Goal: Information Seeking & Learning: Learn about a topic

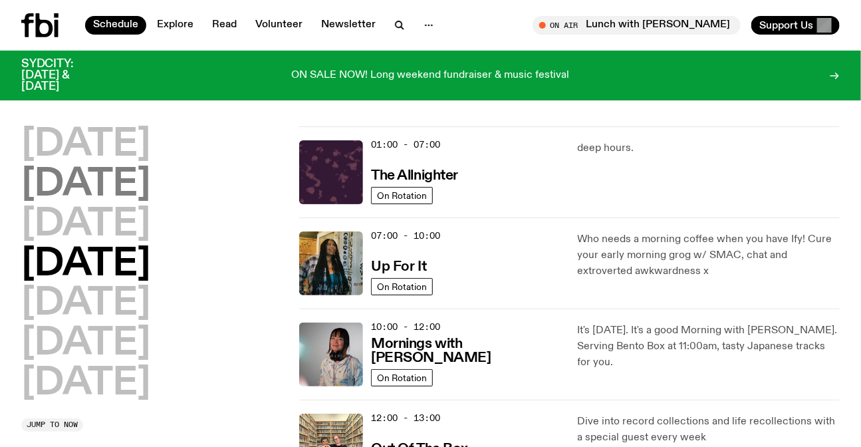
click at [120, 194] on h2 "[DATE]" at bounding box center [85, 184] width 129 height 37
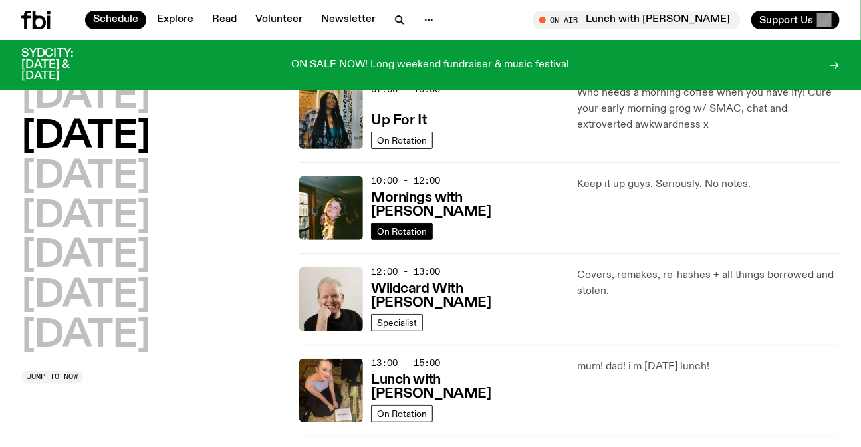
scroll to position [158, 0]
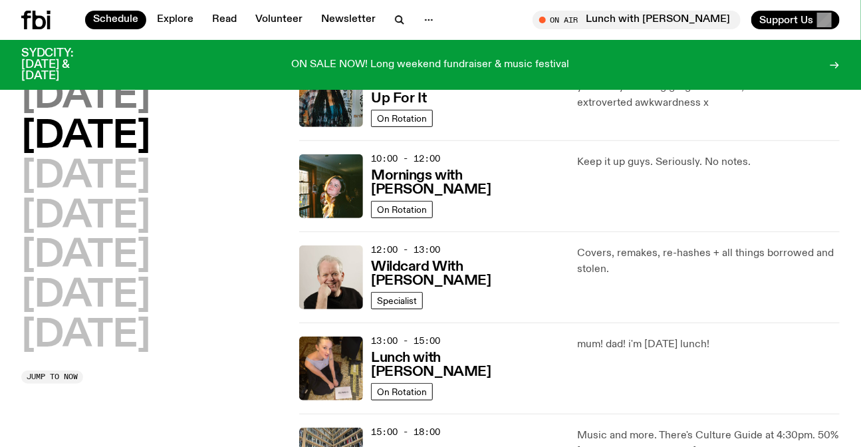
click at [102, 98] on h2 "[DATE]" at bounding box center [85, 96] width 129 height 37
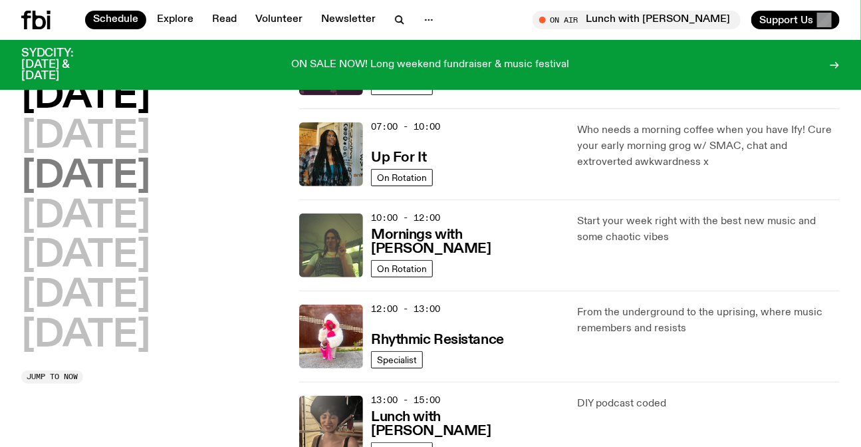
scroll to position [37, 0]
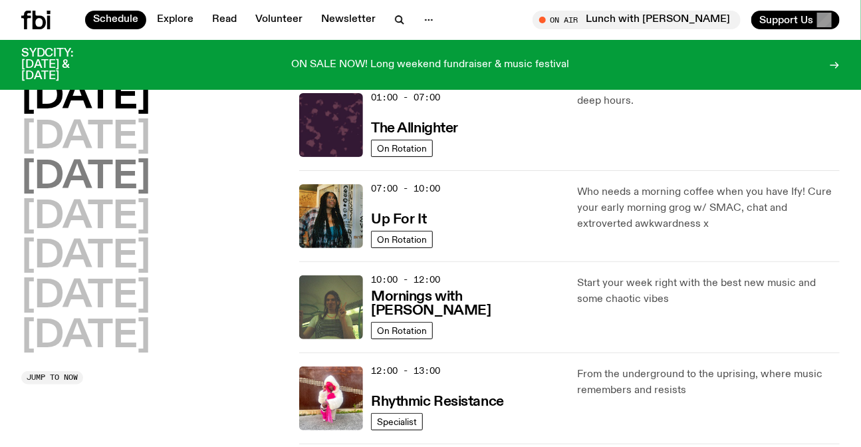
click at [150, 178] on h2 "[DATE]" at bounding box center [85, 177] width 129 height 37
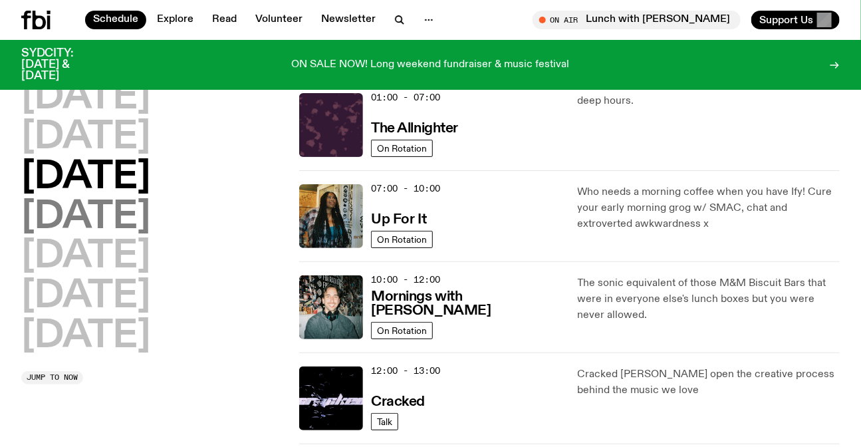
click at [103, 204] on h2 "[DATE]" at bounding box center [85, 217] width 129 height 37
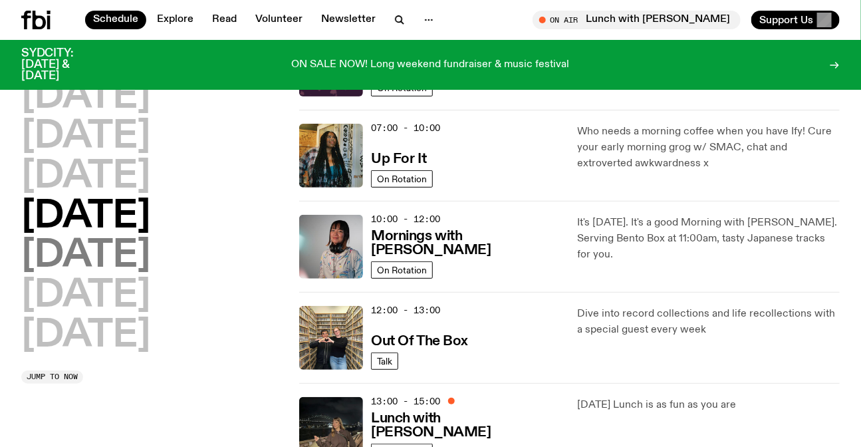
click at [84, 261] on h2 "[DATE]" at bounding box center [85, 255] width 129 height 37
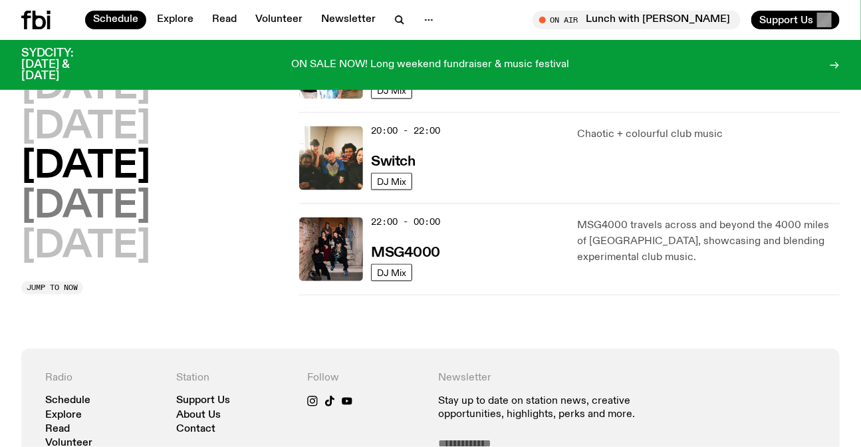
drag, startPoint x: 128, startPoint y: 204, endPoint x: 186, endPoint y: 200, distance: 58.7
click at [128, 204] on h2 "[DATE]" at bounding box center [85, 206] width 129 height 37
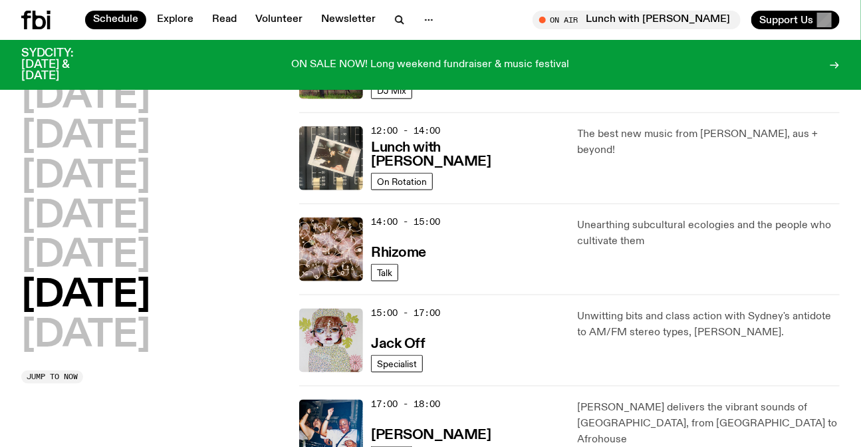
scroll to position [460, 0]
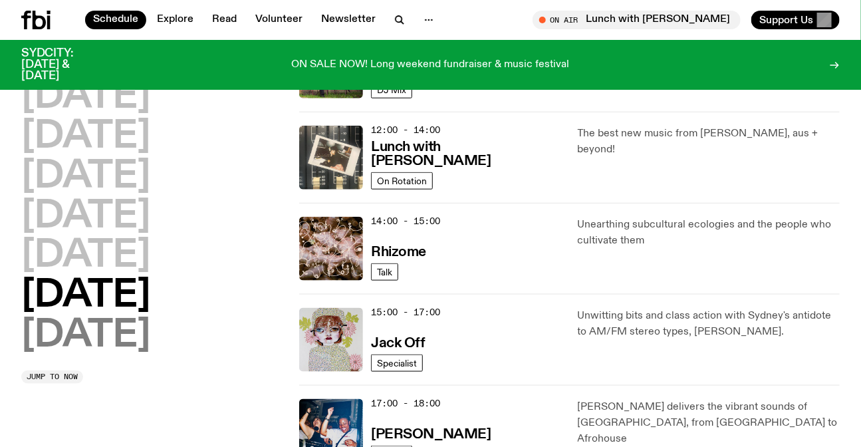
click at [114, 328] on h2 "[DATE]" at bounding box center [85, 335] width 129 height 37
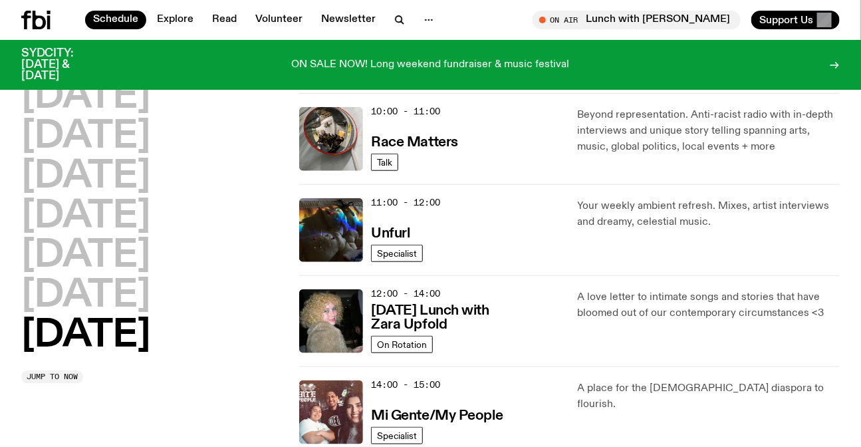
scroll to position [399, 0]
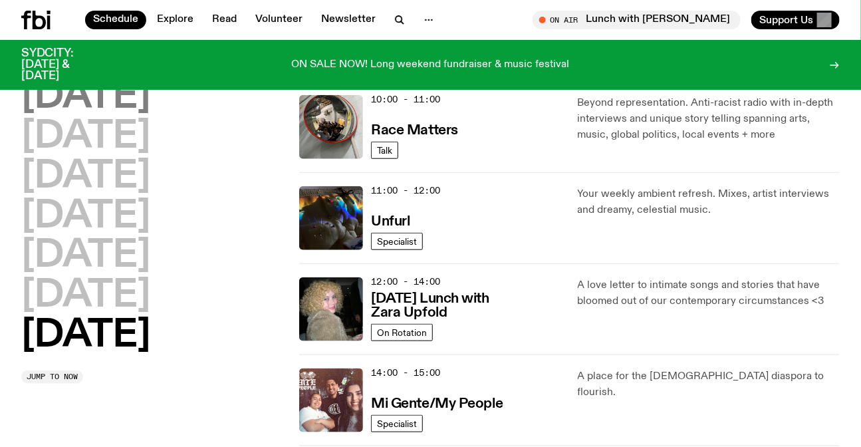
click at [98, 85] on h2 "[DATE]" at bounding box center [85, 96] width 129 height 37
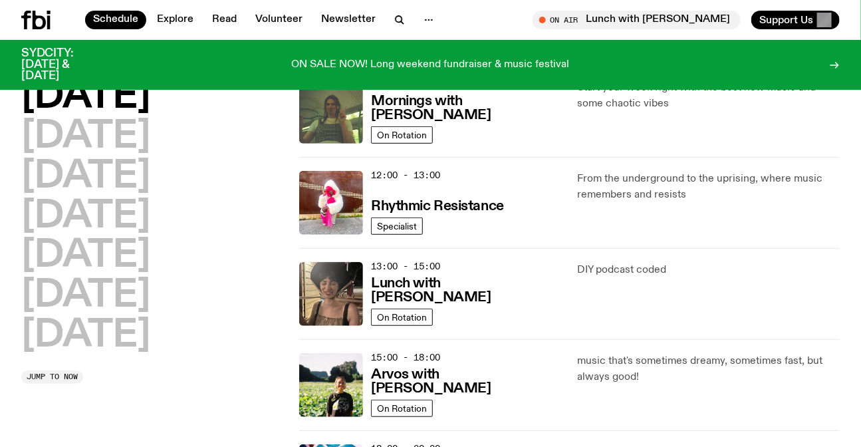
scroll to position [218, 0]
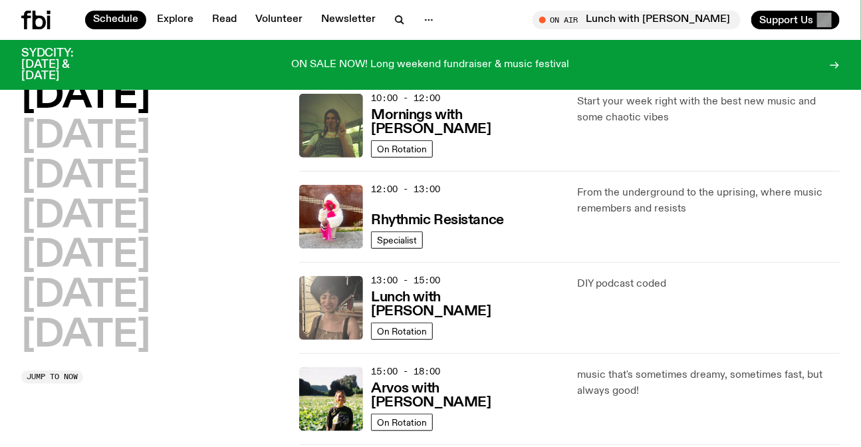
click at [343, 309] on img at bounding box center [331, 308] width 64 height 64
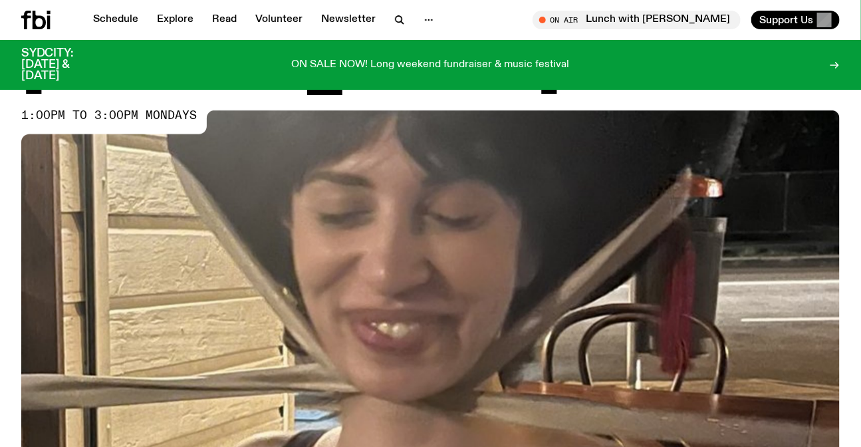
scroll to position [354, 0]
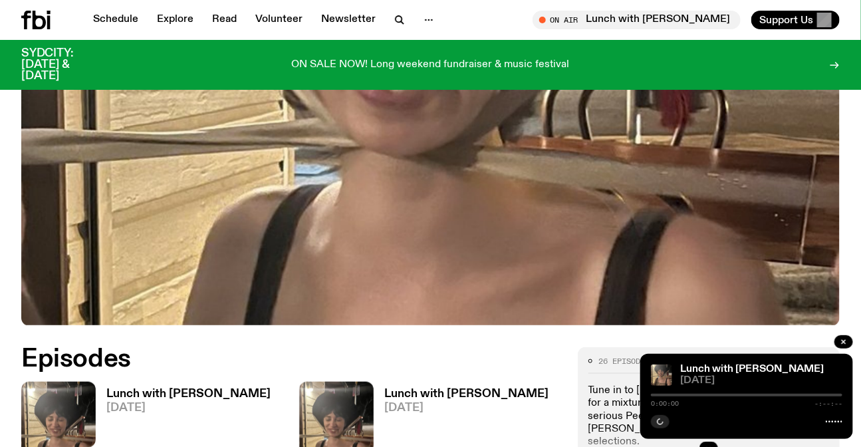
scroll to position [475, 0]
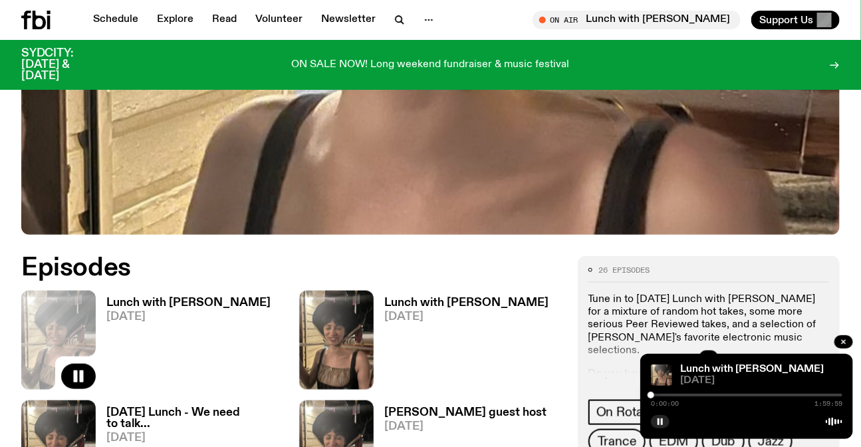
click at [747, 330] on div "26 episodes Tune in to Monday Lunch with Batoul Hodroj for a mixture of random …" at bounding box center [709, 375] width 241 height 217
click at [678, 396] on div at bounding box center [747, 395] width 192 height 3
drag, startPoint x: 827, startPoint y: 315, endPoint x: 735, endPoint y: 349, distance: 97.9
click at [827, 336] on div at bounding box center [709, 357] width 241 height 43
click at [679, 394] on div at bounding box center [679, 395] width 7 height 7
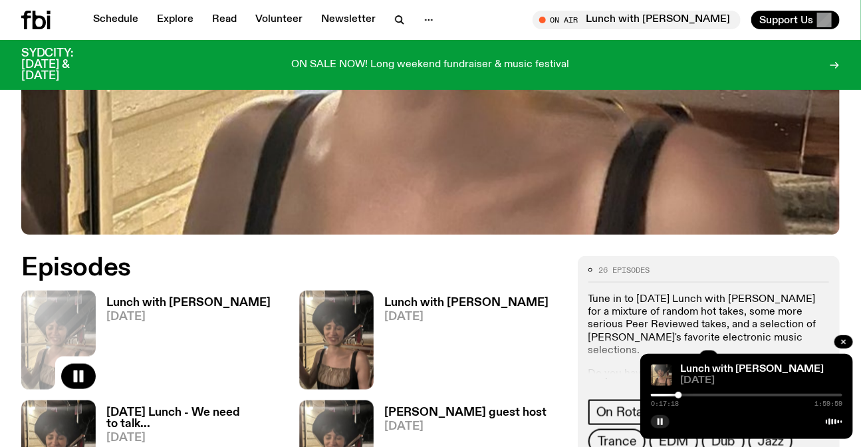
click at [686, 394] on div at bounding box center [747, 395] width 192 height 3
click at [691, 394] on div at bounding box center [747, 395] width 192 height 3
click at [696, 394] on div at bounding box center [747, 395] width 192 height 3
click at [697, 394] on div at bounding box center [695, 395] width 7 height 7
click at [698, 394] on div at bounding box center [698, 395] width 7 height 7
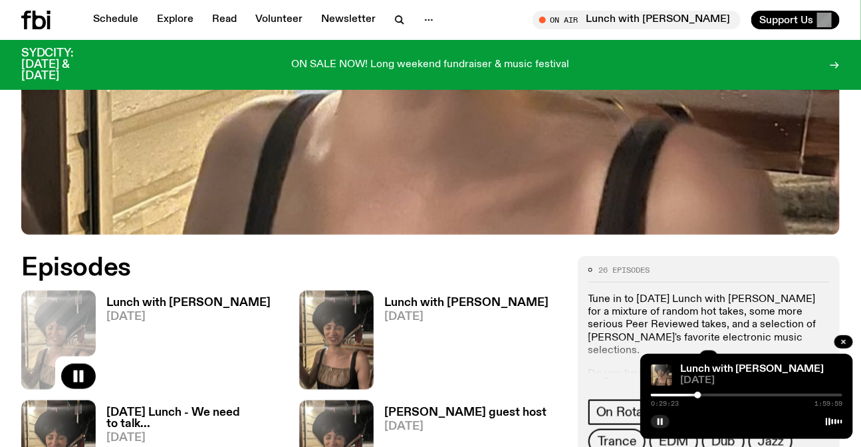
click at [702, 394] on div at bounding box center [747, 395] width 192 height 3
click at [704, 394] on div at bounding box center [702, 395] width 7 height 7
click at [102, 17] on link "Schedule" at bounding box center [115, 20] width 61 height 19
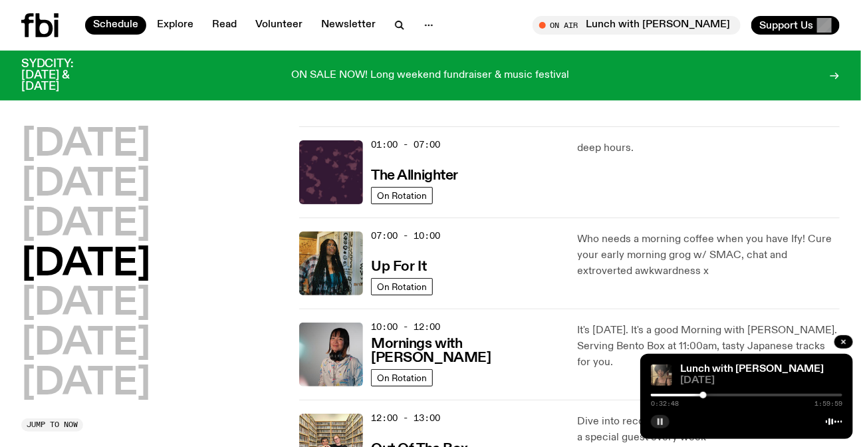
click at [662, 420] on rect "button" at bounding box center [662, 421] width 2 height 7
click at [38, 20] on icon at bounding box center [44, 25] width 17 height 24
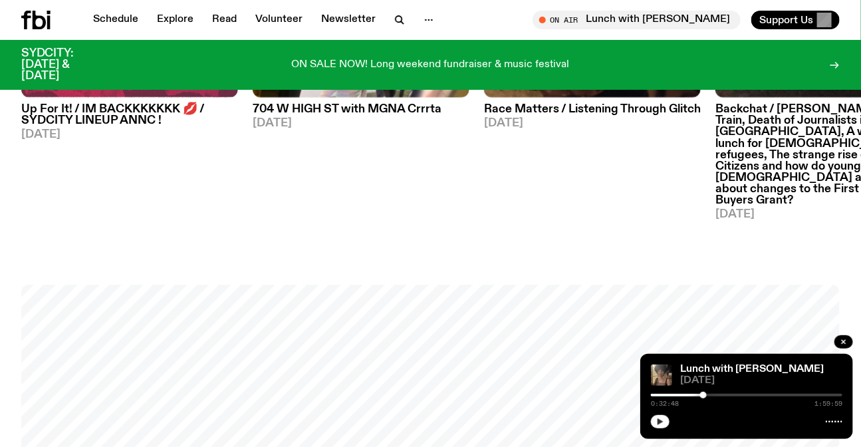
scroll to position [957, 0]
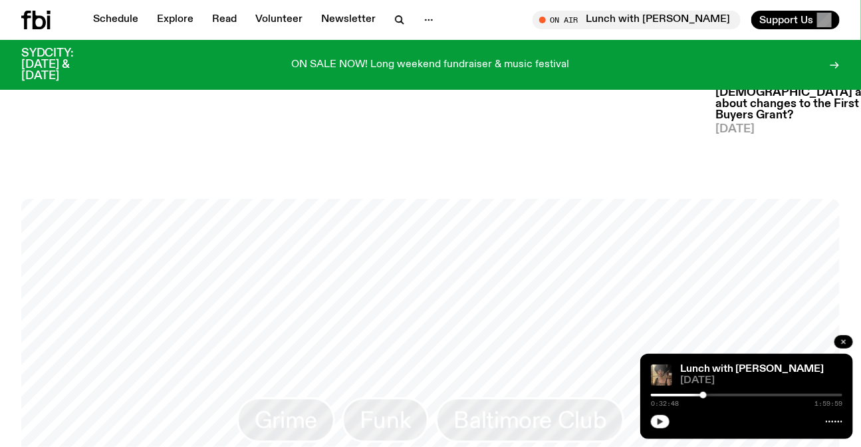
click at [843, 338] on icon "button" at bounding box center [844, 342] width 8 height 8
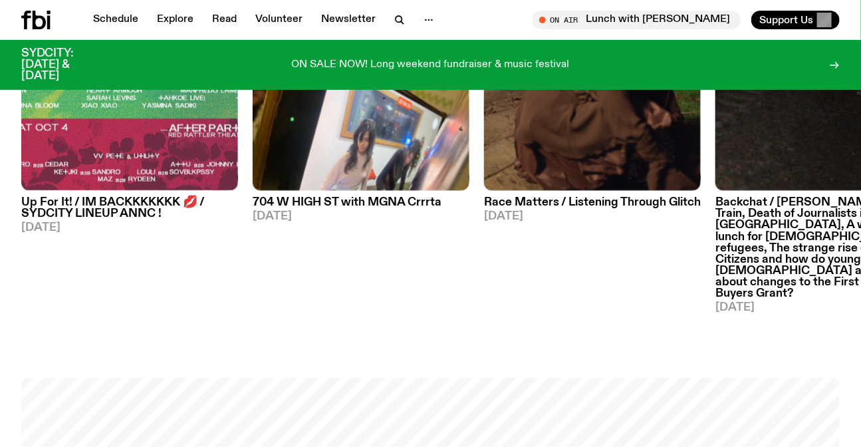
scroll to position [594, 0]
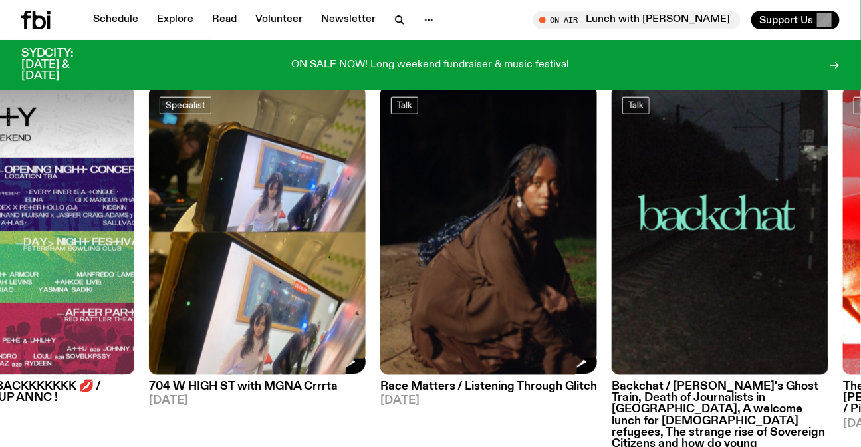
drag, startPoint x: 448, startPoint y: 260, endPoint x: 78, endPoint y: 247, distance: 370.0
click at [380, 259] on img at bounding box center [488, 230] width 217 height 289
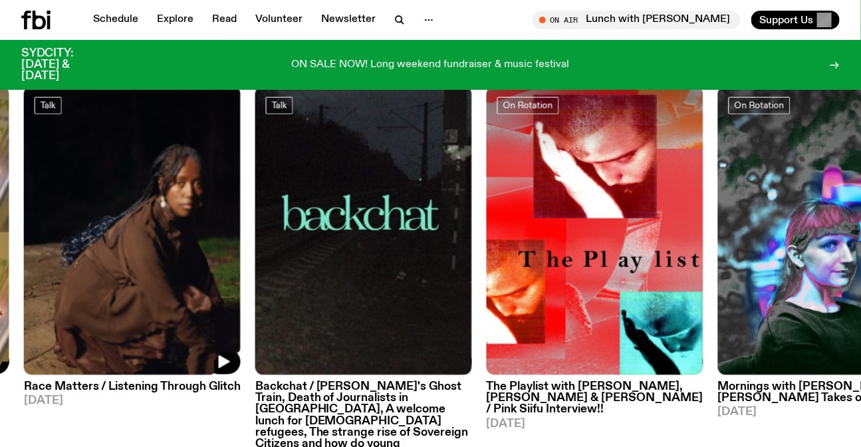
drag, startPoint x: 440, startPoint y: 275, endPoint x: 136, endPoint y: 258, distance: 303.8
click at [174, 265] on div "On Rotation Up For It! / IM BACKKKKKKK 💋 / SYDCITY LINEUP ANNC ! 03.09.25 Speci…" at bounding box center [430, 292] width 819 height 412
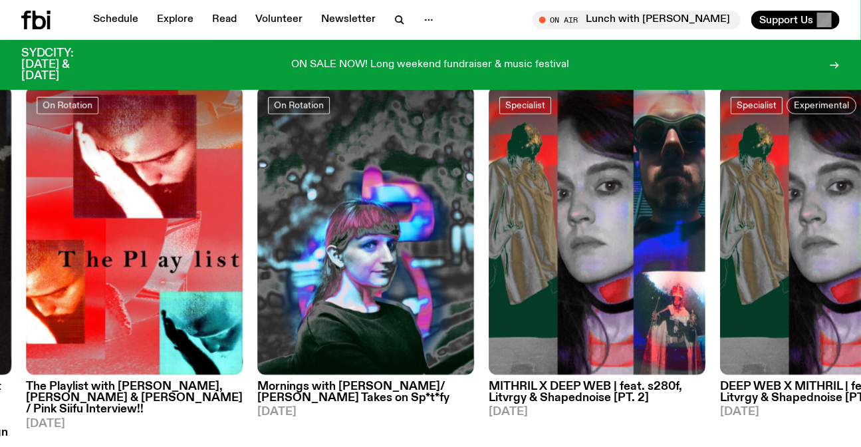
drag, startPoint x: 166, startPoint y: 245, endPoint x: 19, endPoint y: 199, distance: 154.0
click at [257, 238] on img at bounding box center [365, 230] width 217 height 289
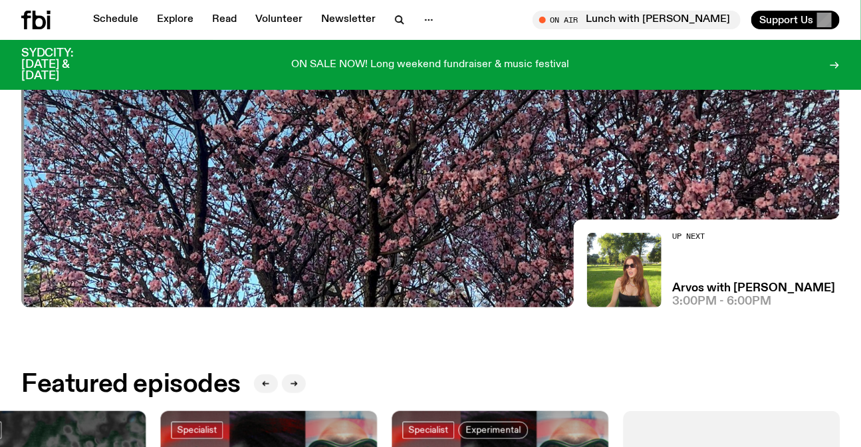
scroll to position [171, 0]
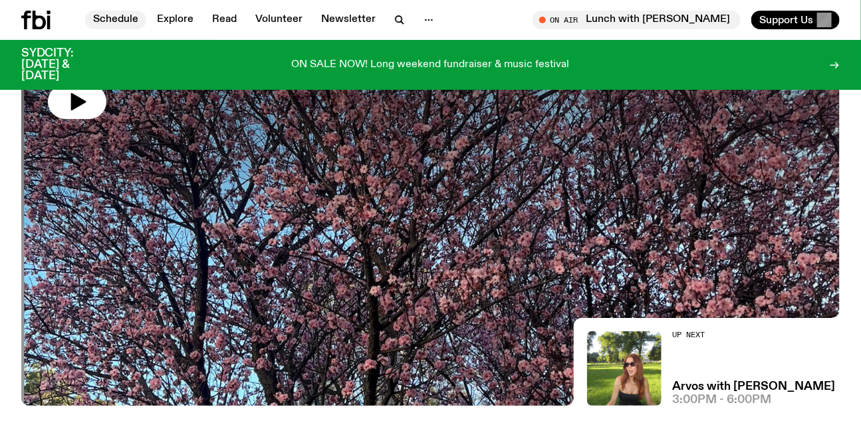
click at [142, 18] on link "Schedule" at bounding box center [115, 20] width 61 height 19
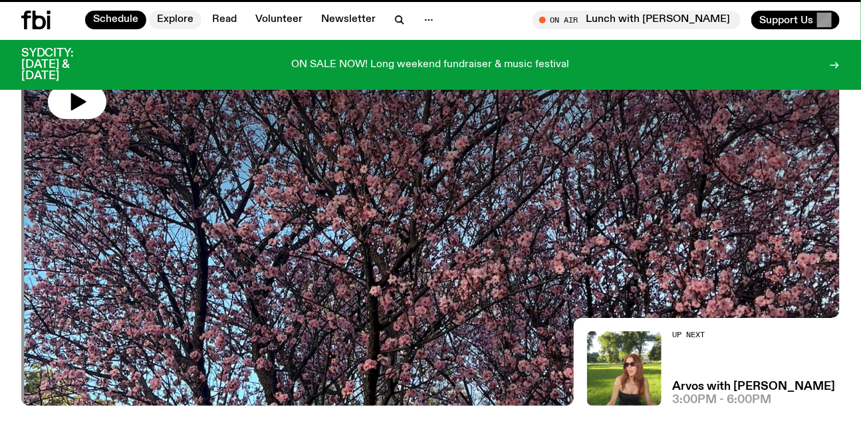
click at [170, 18] on link "Explore" at bounding box center [175, 20] width 53 height 19
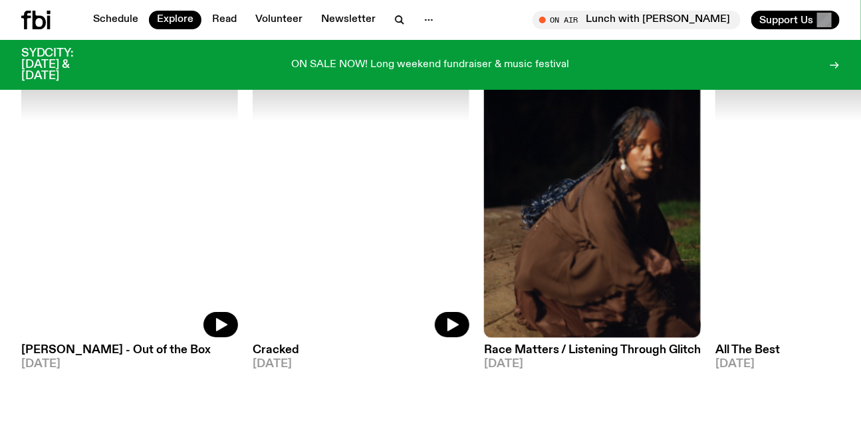
scroll to position [1441, 0]
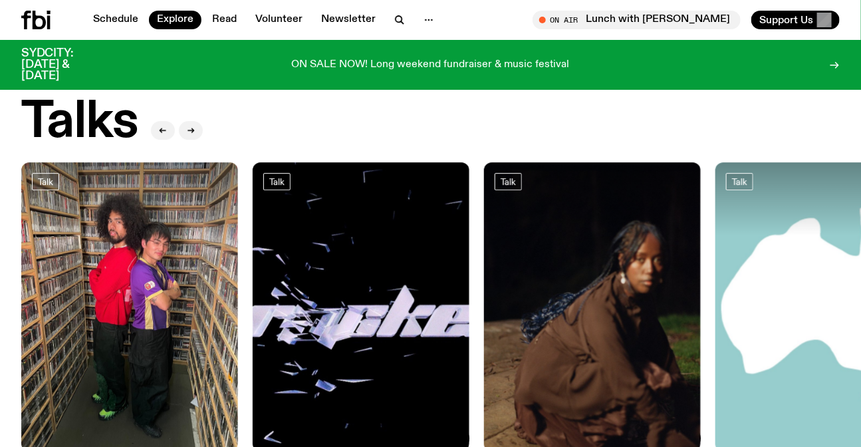
click at [35, 19] on icon at bounding box center [39, 20] width 13 height 19
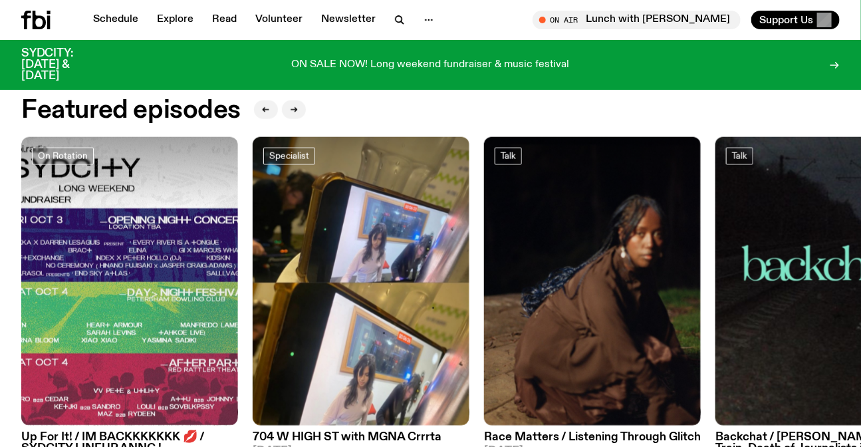
scroll to position [602, 0]
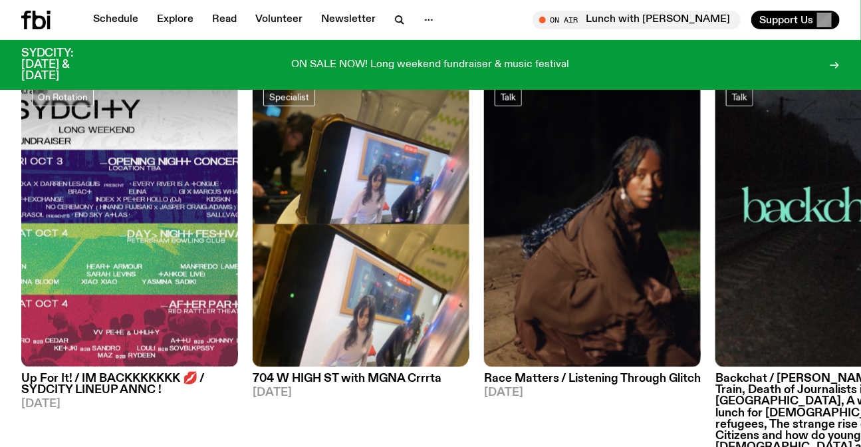
drag, startPoint x: 529, startPoint y: 269, endPoint x: 0, endPoint y: 250, distance: 529.8
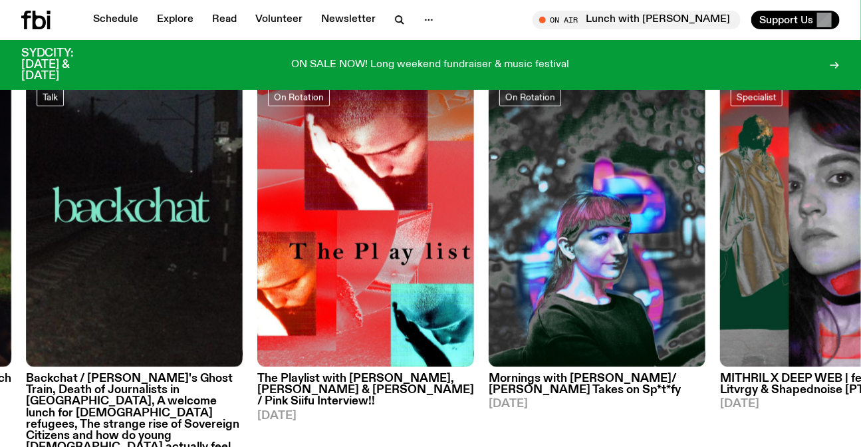
click at [489, 241] on img at bounding box center [597, 222] width 217 height 289
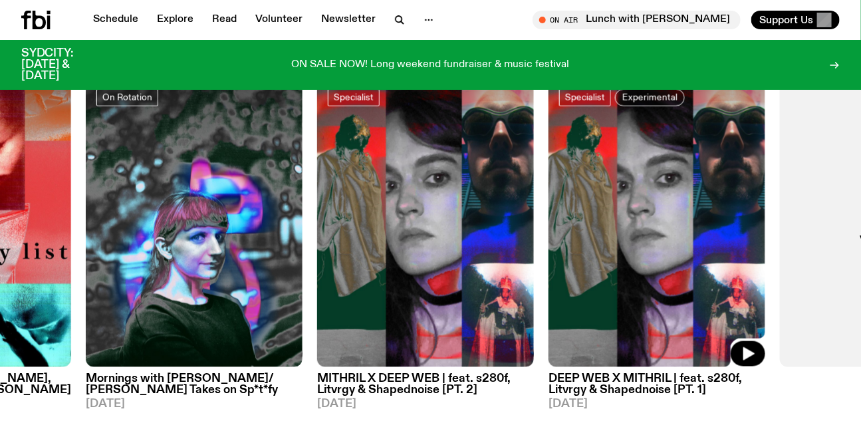
drag, startPoint x: 431, startPoint y: 265, endPoint x: 660, endPoint y: 281, distance: 229.3
click at [680, 279] on img at bounding box center [657, 222] width 217 height 289
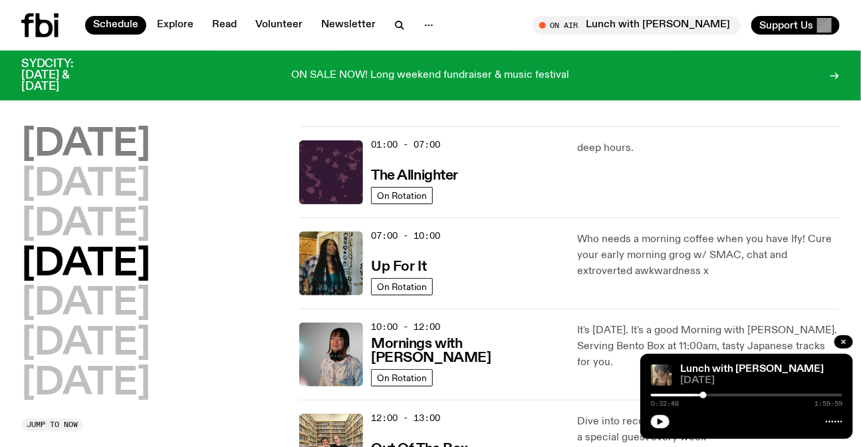
click at [86, 136] on h2 "[DATE]" at bounding box center [85, 144] width 129 height 37
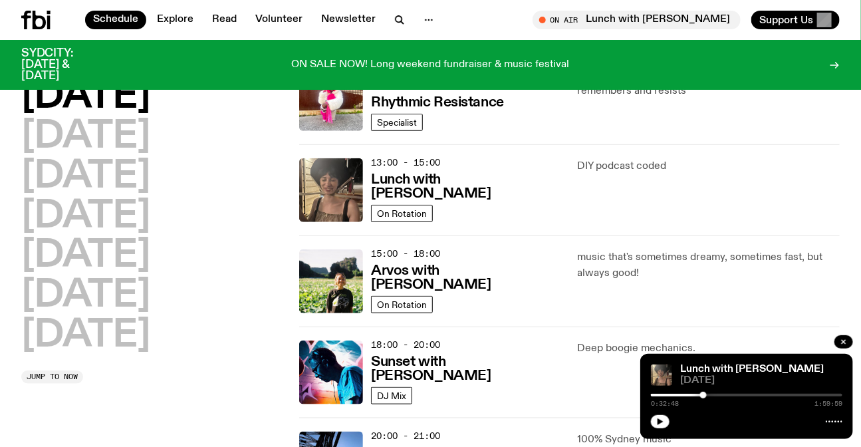
scroll to position [339, 0]
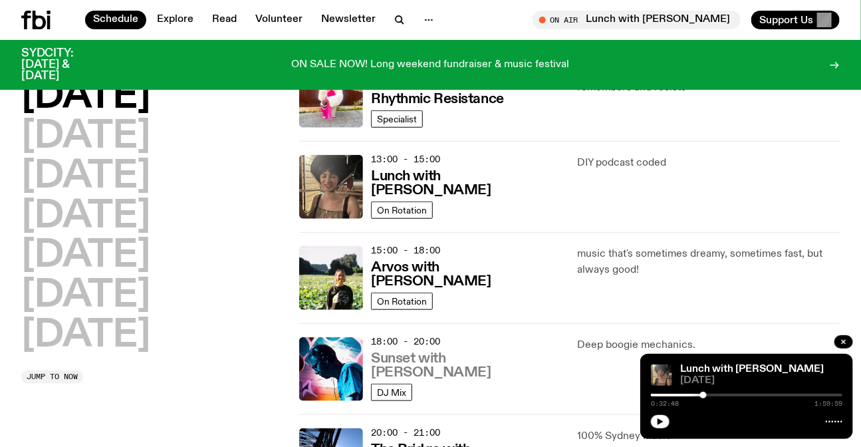
click at [468, 369] on h3 "Sunset with [PERSON_NAME]" at bounding box center [466, 366] width 190 height 28
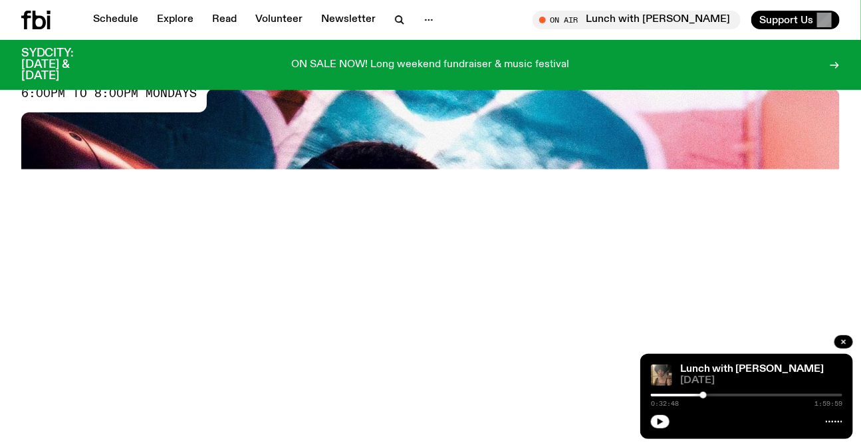
scroll to position [475, 0]
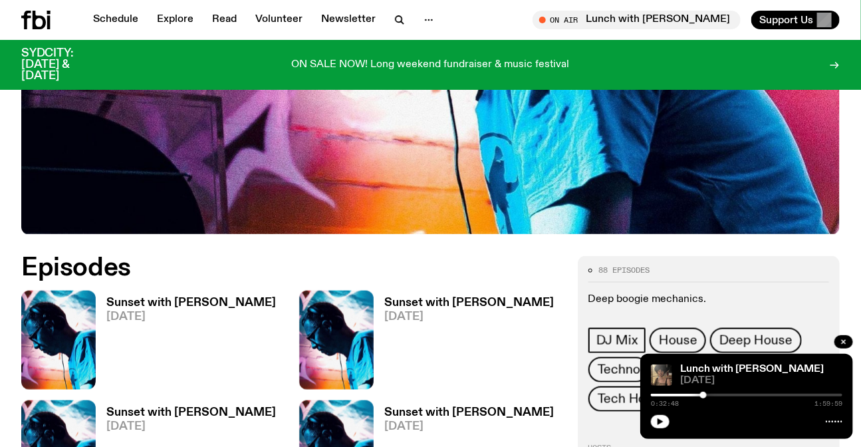
click at [222, 297] on link "Sunset with [PERSON_NAME] [DATE]" at bounding box center [186, 343] width 180 height 92
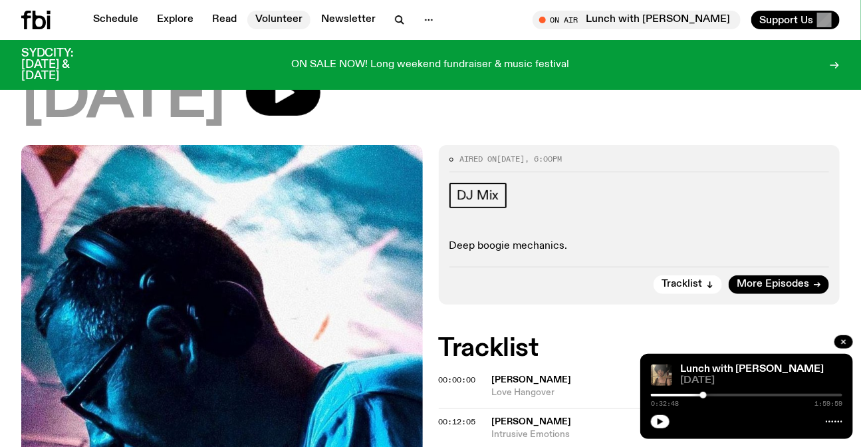
scroll to position [474, 0]
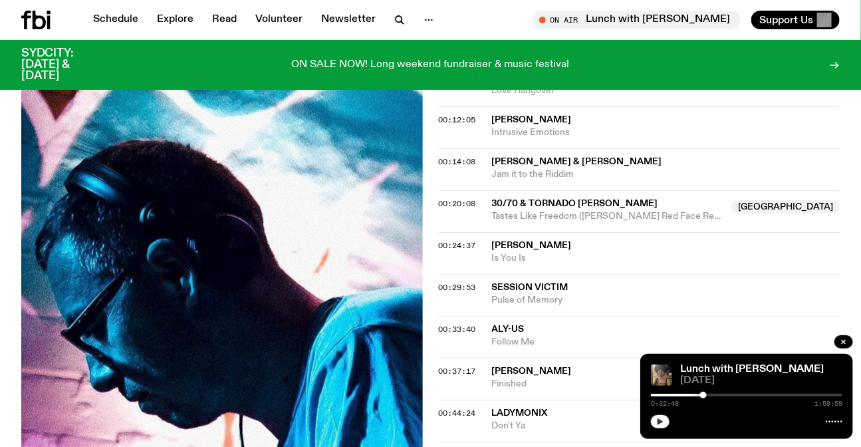
click at [658, 421] on icon "button" at bounding box center [660, 422] width 8 height 8
click at [111, 16] on link "Schedule" at bounding box center [115, 20] width 61 height 19
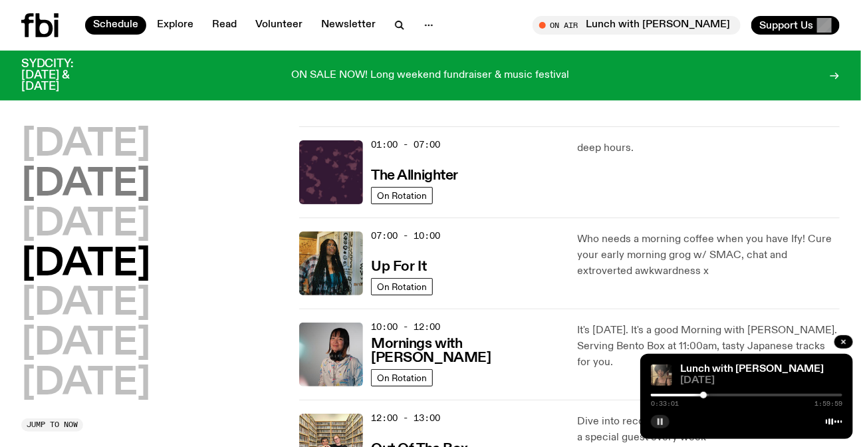
click at [136, 170] on h2 "[DATE]" at bounding box center [85, 184] width 129 height 37
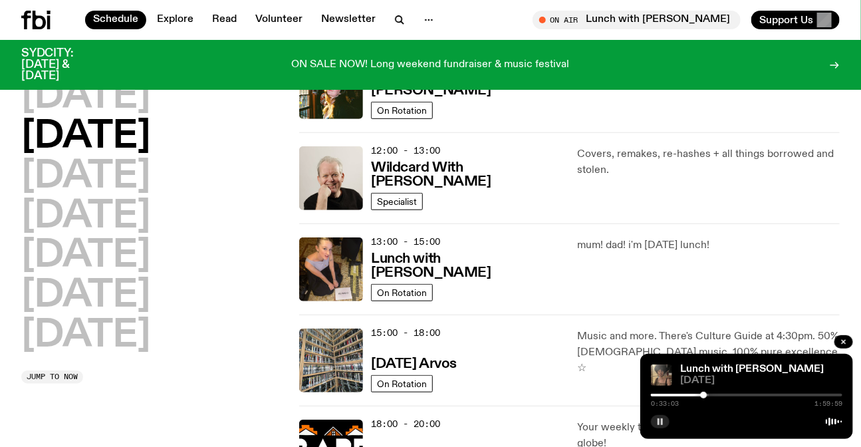
scroll to position [218, 0]
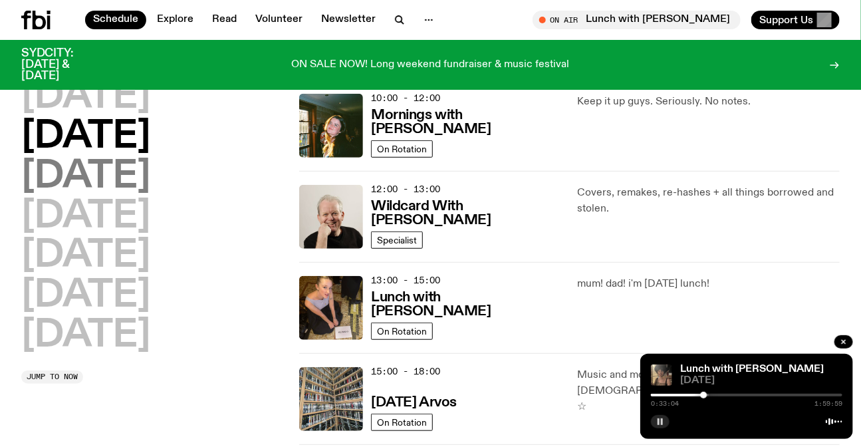
click at [143, 170] on h2 "[DATE]" at bounding box center [85, 176] width 129 height 37
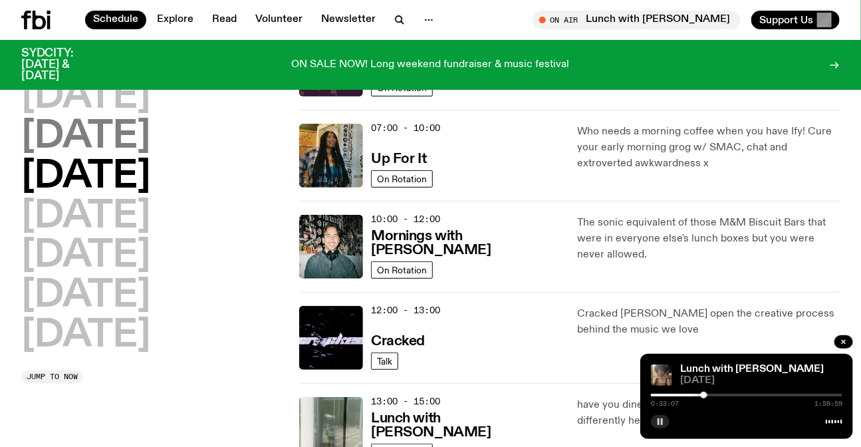
click at [138, 145] on h2 "[DATE]" at bounding box center [85, 136] width 129 height 37
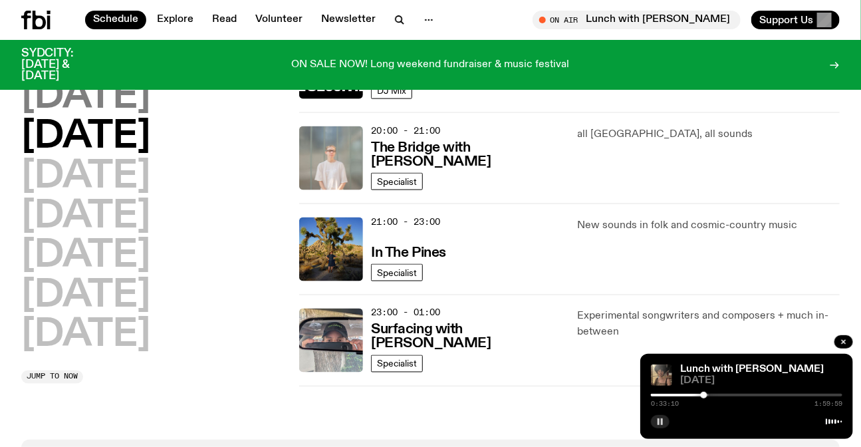
click at [74, 107] on h2 "[DATE]" at bounding box center [85, 96] width 129 height 37
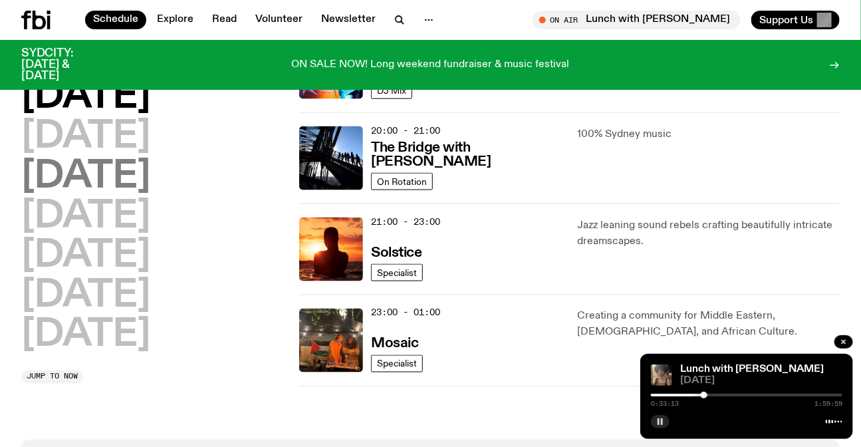
click at [145, 180] on h2 "[DATE]" at bounding box center [85, 176] width 129 height 37
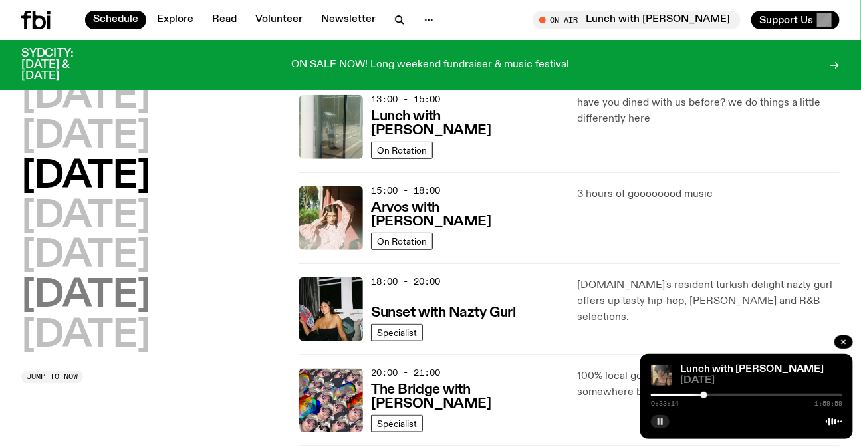
click at [150, 297] on h2 "[DATE]" at bounding box center [85, 295] width 129 height 37
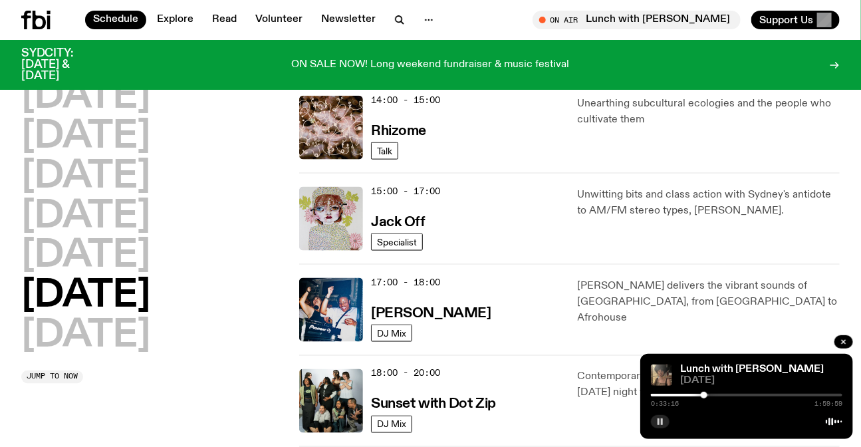
scroll to position [823, 0]
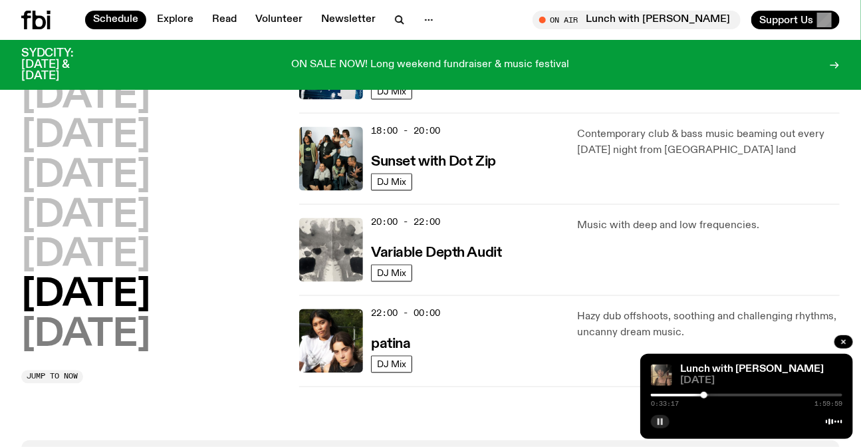
click at [118, 341] on h2 "[DATE]" at bounding box center [85, 335] width 129 height 37
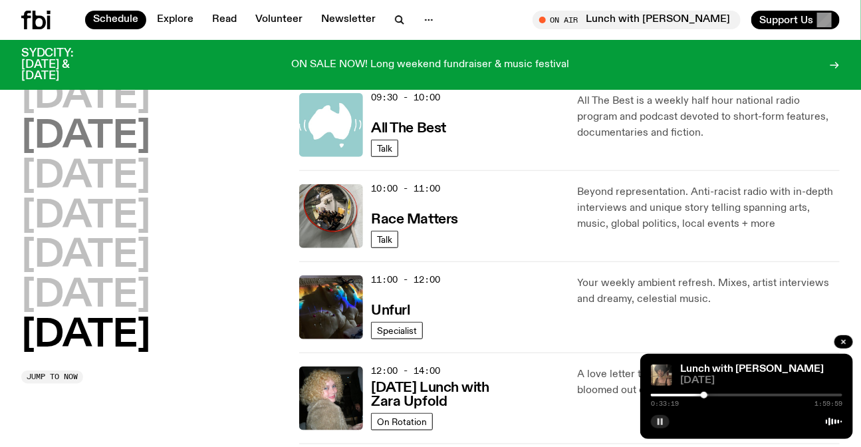
scroll to position [218, 0]
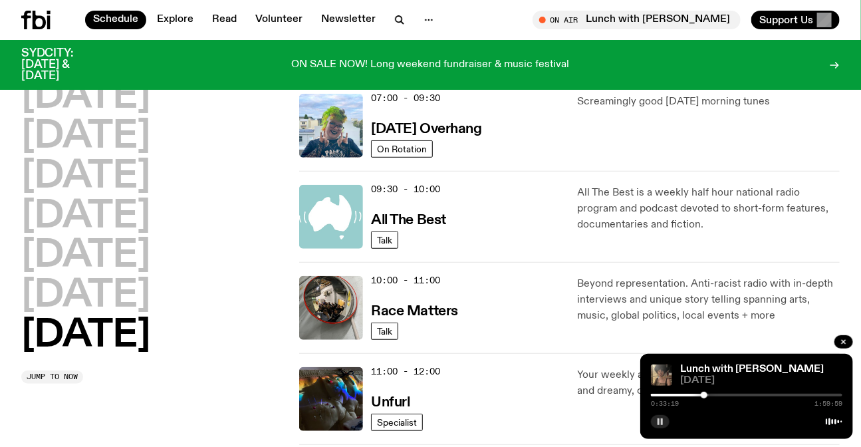
click at [67, 71] on div "SYDCITY: [DATE] & [DATE] ON SALE NOW! Long weekend fundraiser & music festival" at bounding box center [430, 65] width 819 height 50
click at [140, 91] on h2 "[DATE]" at bounding box center [85, 96] width 129 height 37
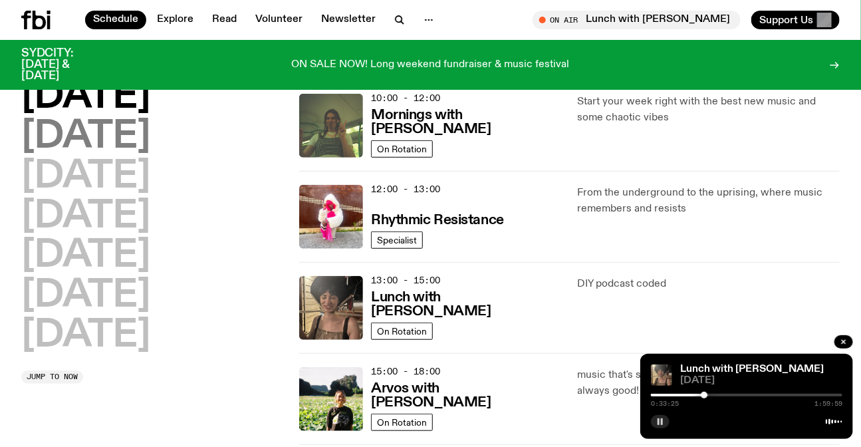
click at [134, 145] on h2 "[DATE]" at bounding box center [85, 136] width 129 height 37
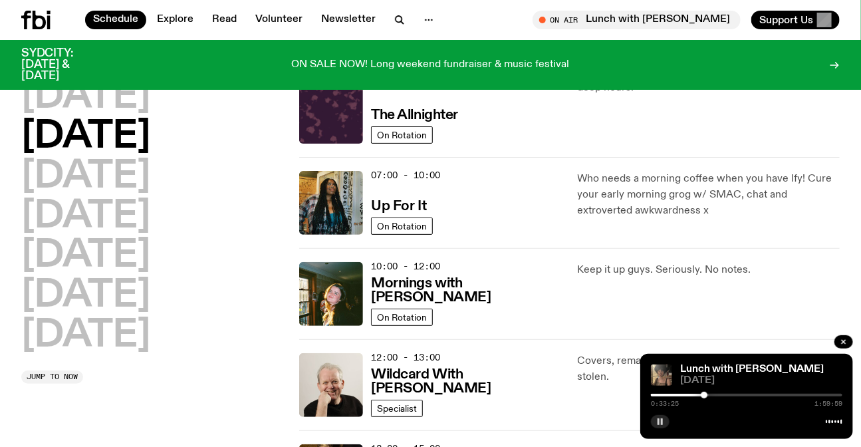
scroll to position [37, 0]
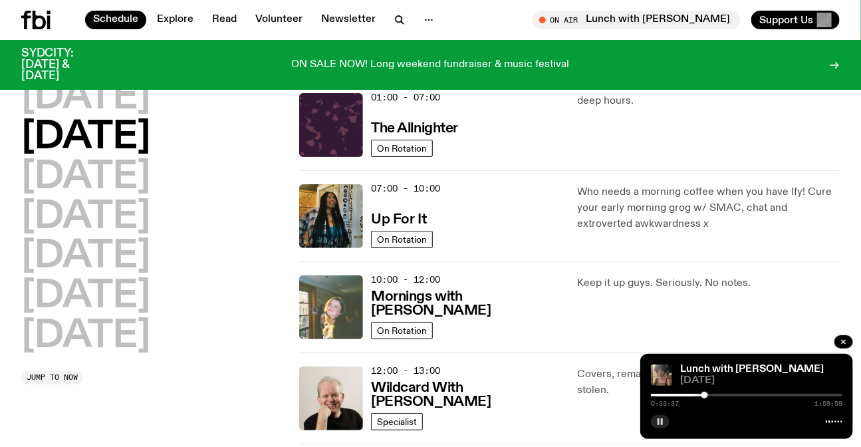
click at [337, 304] on img at bounding box center [331, 307] width 64 height 64
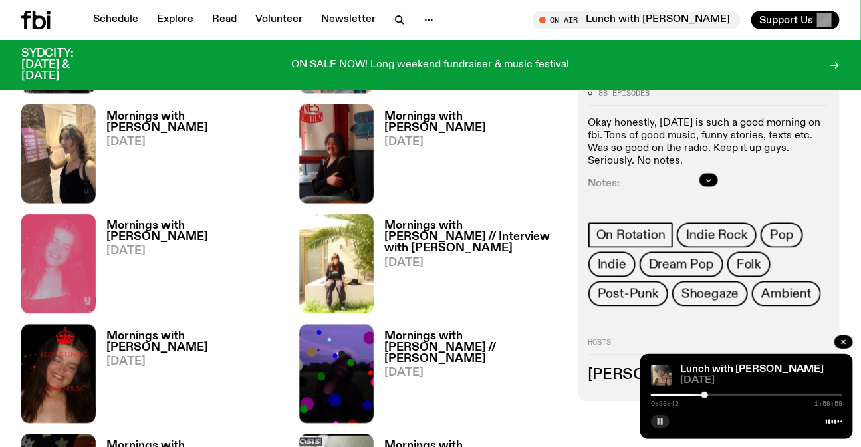
scroll to position [776, 0]
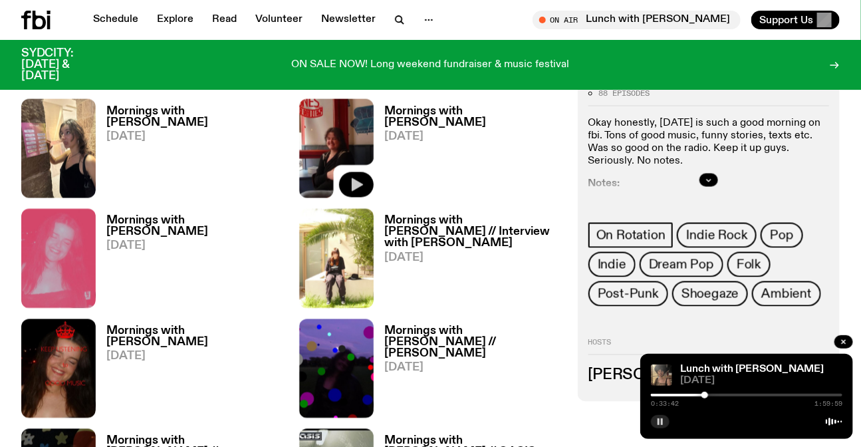
click at [358, 178] on icon "button" at bounding box center [357, 184] width 11 height 13
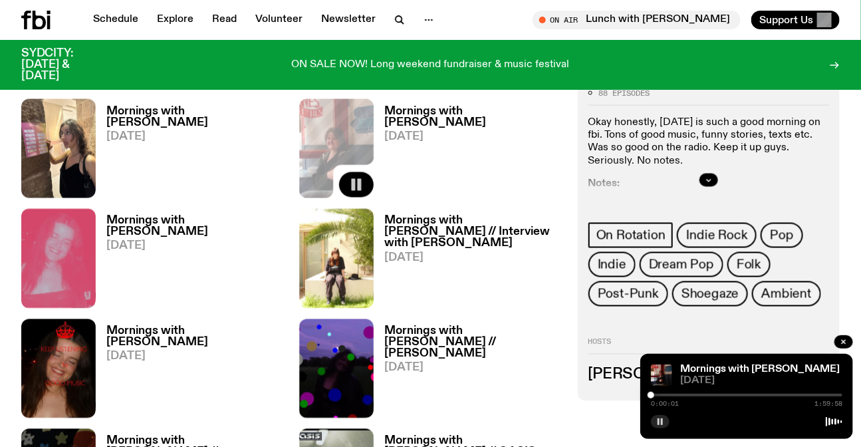
click at [664, 391] on div "0:00:01 1:59:58" at bounding box center [747, 399] width 192 height 16
click at [664, 394] on div at bounding box center [747, 395] width 192 height 3
click at [670, 395] on div at bounding box center [747, 395] width 192 height 3
click at [677, 395] on div at bounding box center [747, 395] width 192 height 3
click at [696, 368] on link "Mornings with [PERSON_NAME]" at bounding box center [760, 369] width 160 height 11
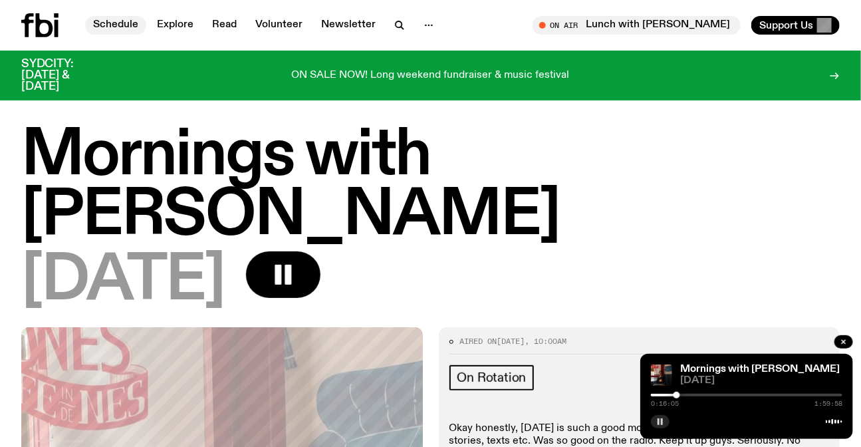
click at [115, 16] on link "Schedule" at bounding box center [115, 25] width 61 height 19
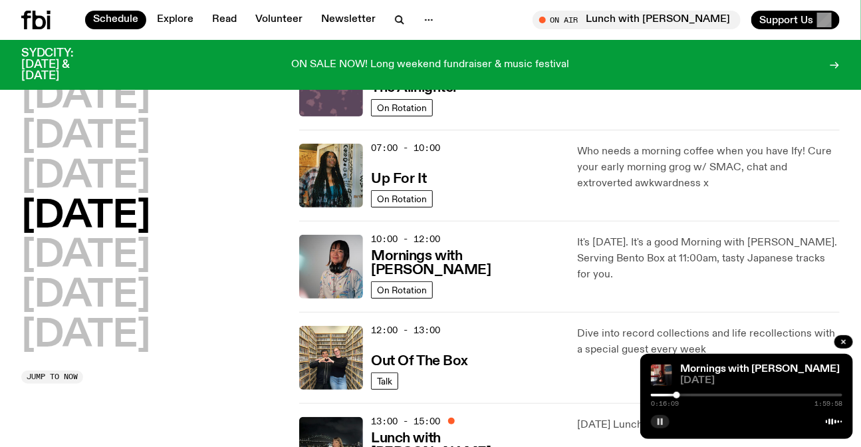
scroll to position [52, 0]
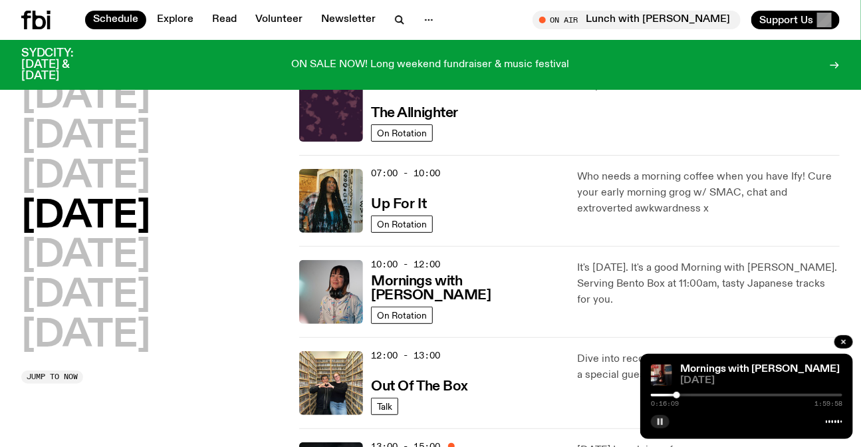
click at [658, 426] on button "button" at bounding box center [660, 421] width 19 height 13
click at [124, 133] on h2 "[DATE]" at bounding box center [85, 136] width 129 height 37
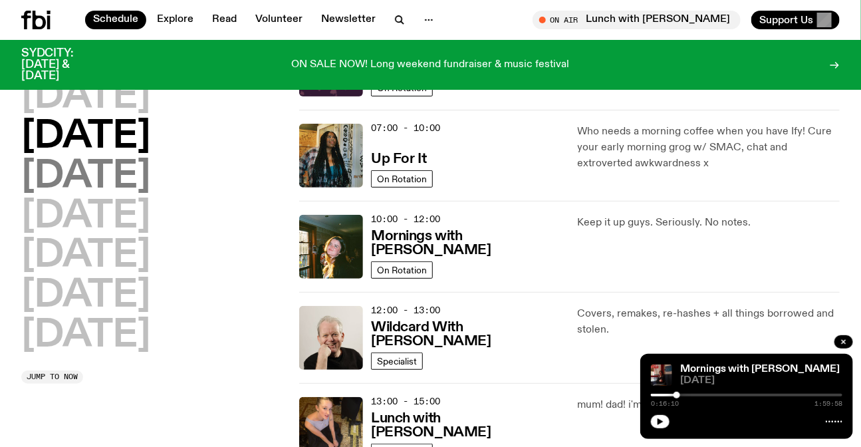
scroll to position [37, 0]
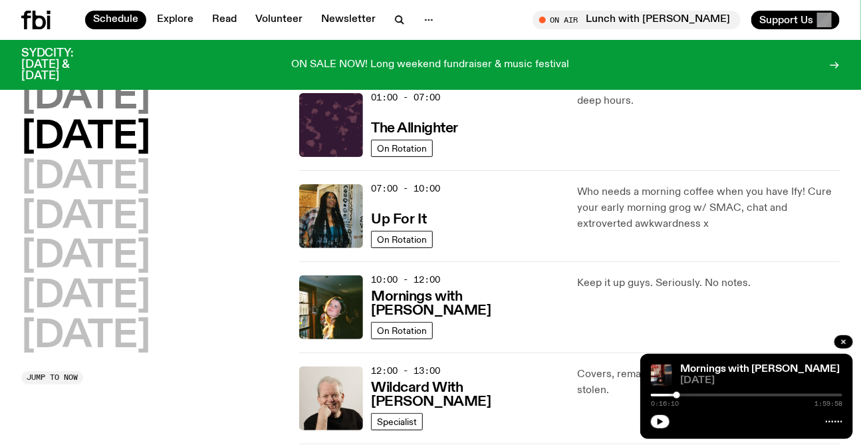
click at [94, 107] on h2 "[DATE]" at bounding box center [85, 97] width 129 height 37
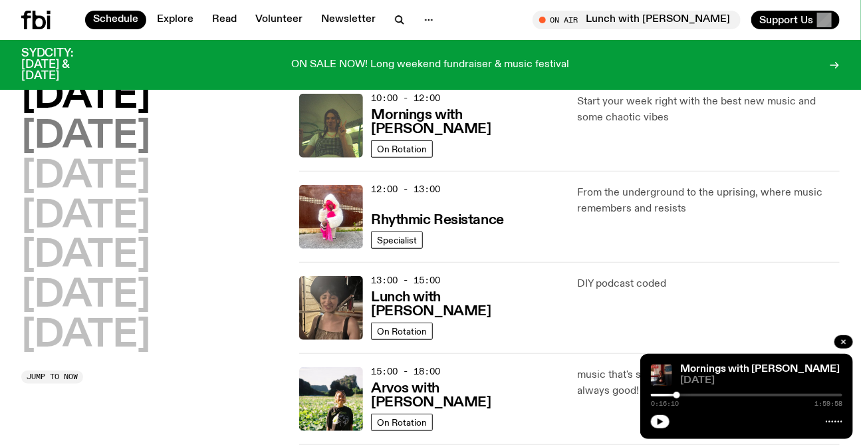
click at [146, 132] on h2 "[DATE]" at bounding box center [85, 136] width 129 height 37
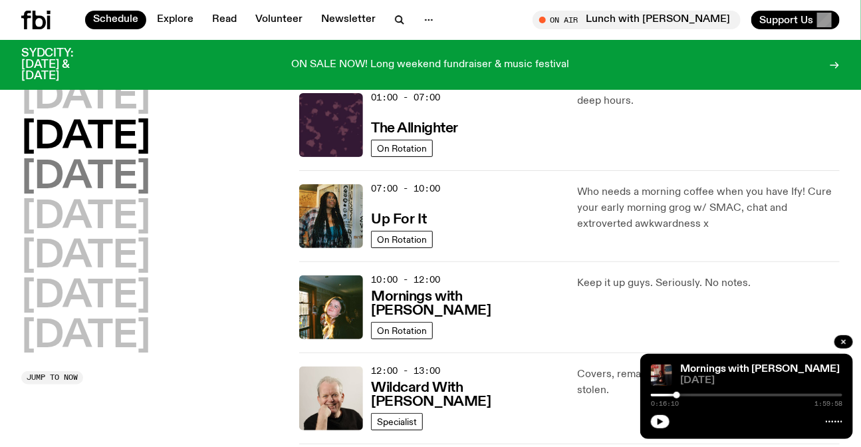
click at [150, 184] on h2 "[DATE]" at bounding box center [85, 177] width 129 height 37
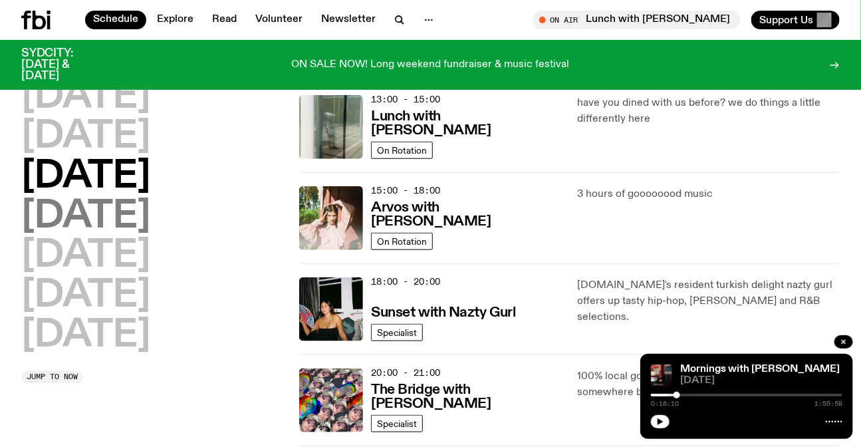
click at [131, 219] on h2 "[DATE]" at bounding box center [85, 216] width 129 height 37
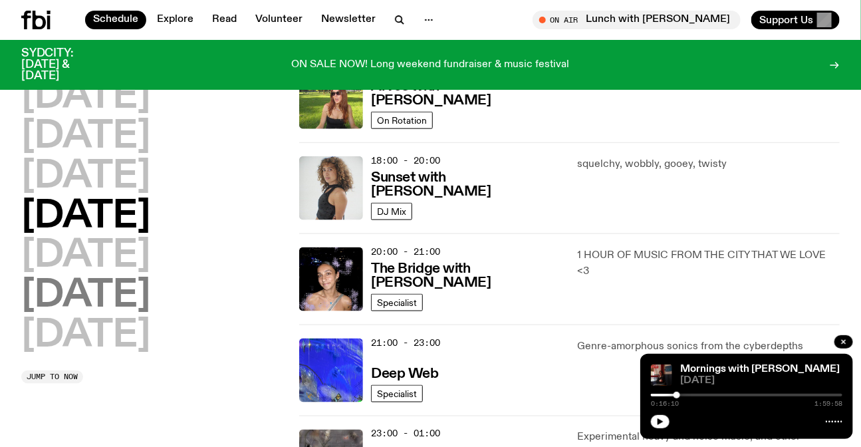
click at [138, 293] on h2 "[DATE]" at bounding box center [85, 295] width 129 height 37
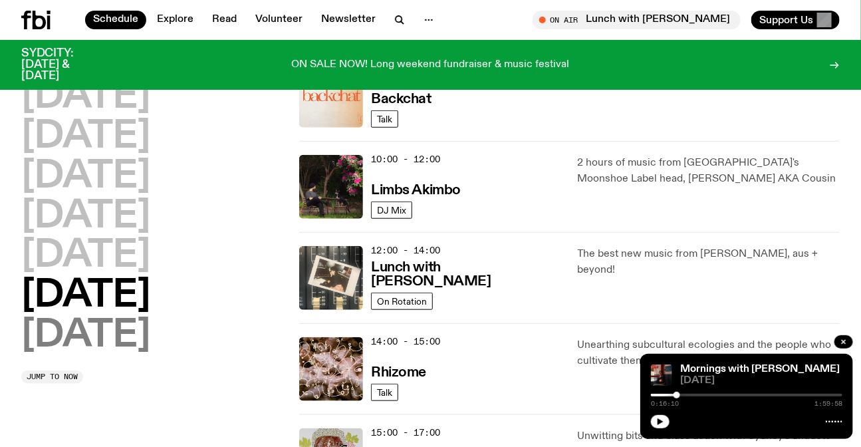
click at [142, 345] on h2 "[DATE]" at bounding box center [85, 335] width 129 height 37
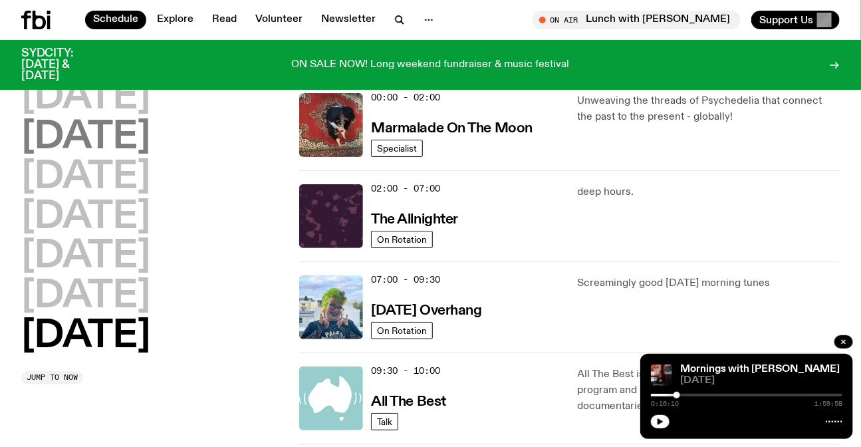
click at [92, 125] on h2 "[DATE]" at bounding box center [85, 137] width 129 height 37
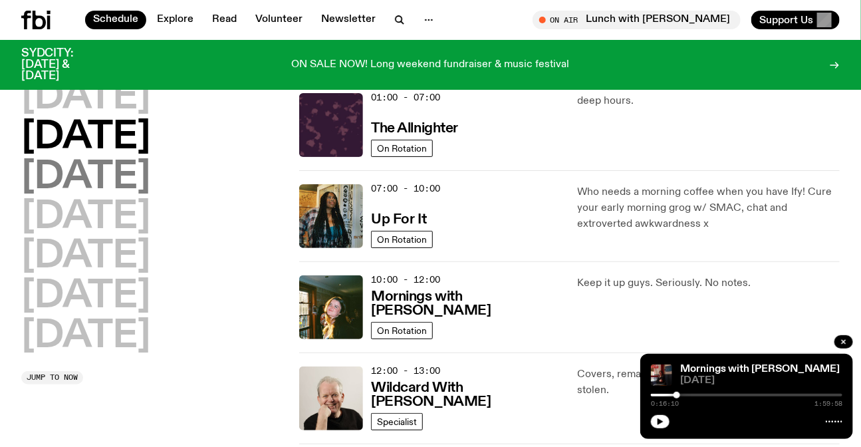
click at [143, 176] on h2 "[DATE]" at bounding box center [85, 177] width 129 height 37
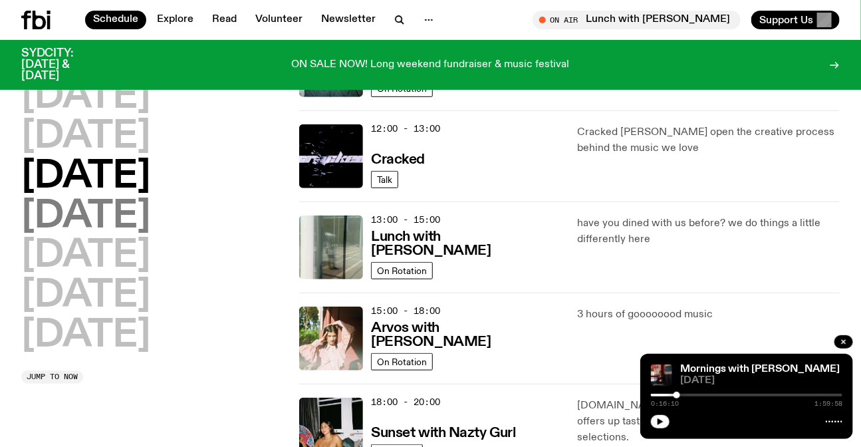
click at [124, 219] on h2 "[DATE]" at bounding box center [85, 216] width 129 height 37
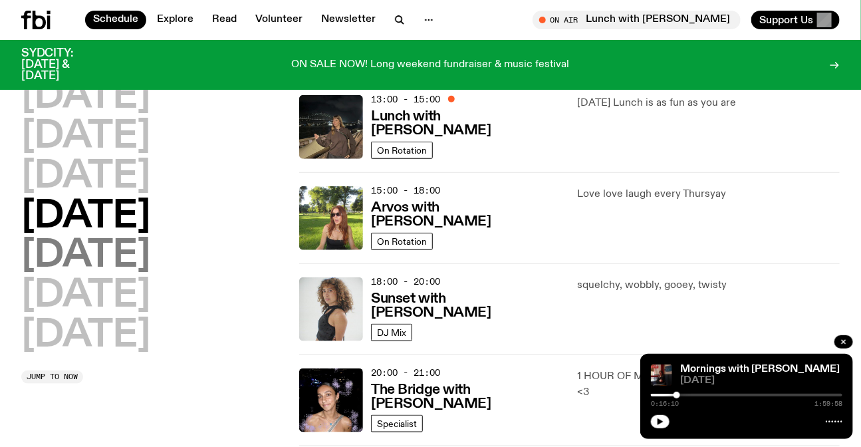
click at [89, 241] on h2 "[DATE]" at bounding box center [85, 255] width 129 height 37
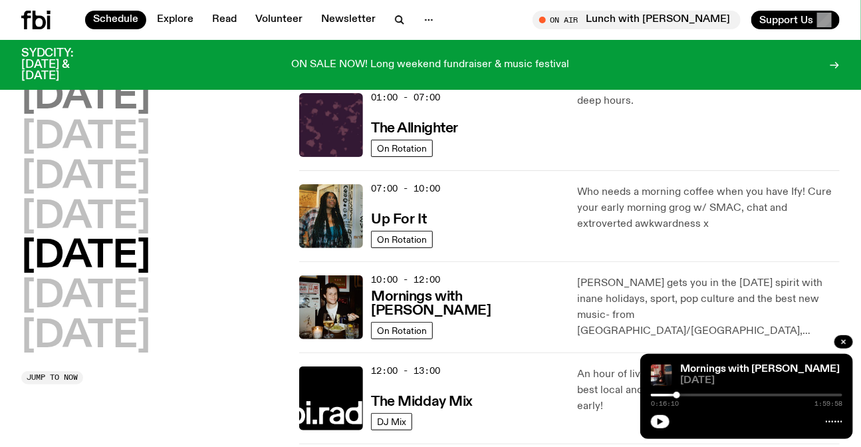
click at [103, 100] on h2 "[DATE]" at bounding box center [85, 97] width 129 height 37
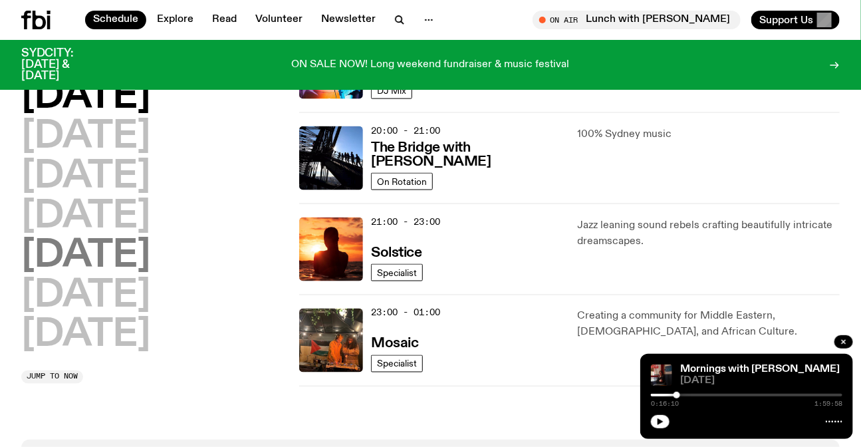
click at [95, 253] on h2 "[DATE]" at bounding box center [85, 255] width 129 height 37
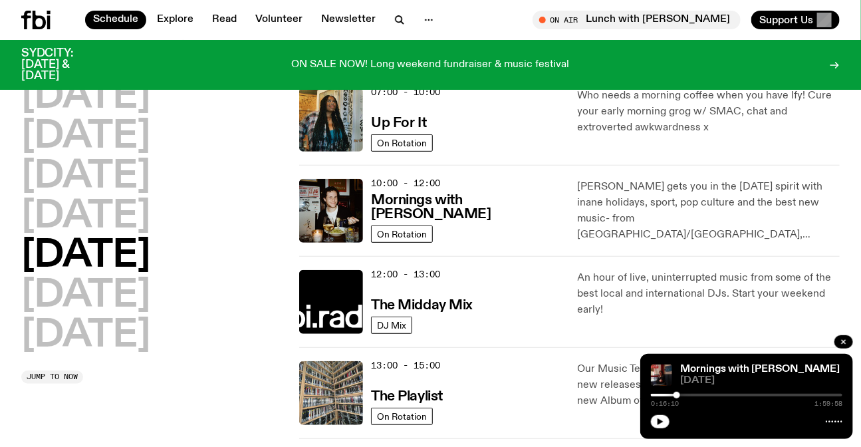
scroll to position [97, 0]
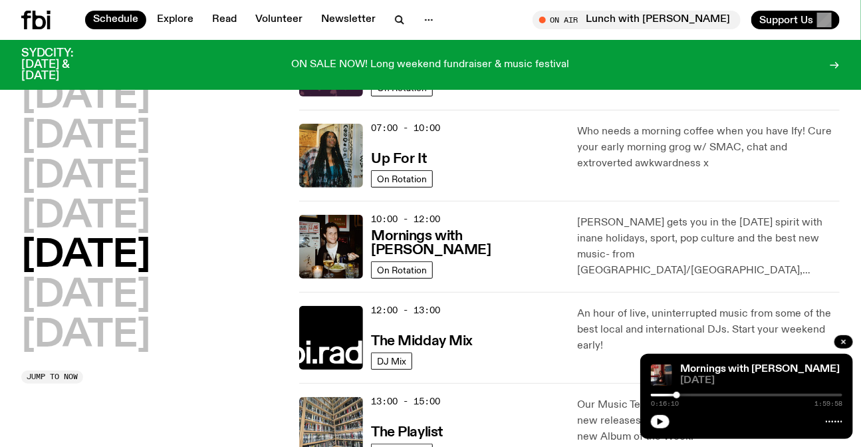
click at [704, 195] on div "07:00 - 10:00 Up For It On Rotation Who needs a morning coffee when you have If…" at bounding box center [569, 155] width 541 height 91
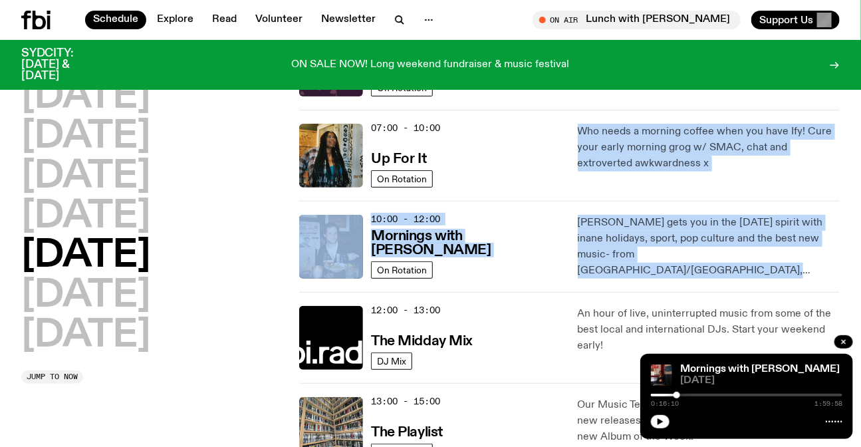
drag, startPoint x: 704, startPoint y: 195, endPoint x: 721, endPoint y: 243, distance: 50.9
click at [721, 243] on div "01:00 - 07:00 The Allnighter On Rotation deep hours. 07:00 - 10:00 Up For It On…" at bounding box center [569, 429] width 541 height 821
click at [721, 243] on p "[PERSON_NAME] gets you in the [DATE] spirit with inane holidays, sport, pop cul…" at bounding box center [709, 247] width 262 height 64
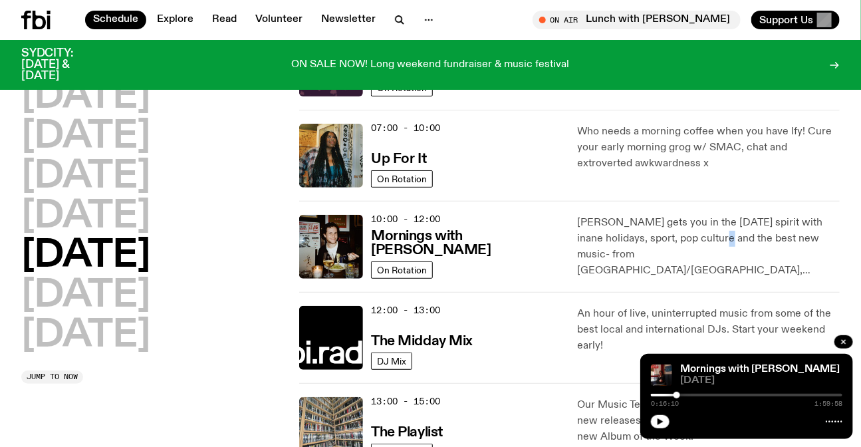
click at [721, 243] on p "[PERSON_NAME] gets you in the [DATE] spirit with inane holidays, sport, pop cul…" at bounding box center [709, 247] width 262 height 64
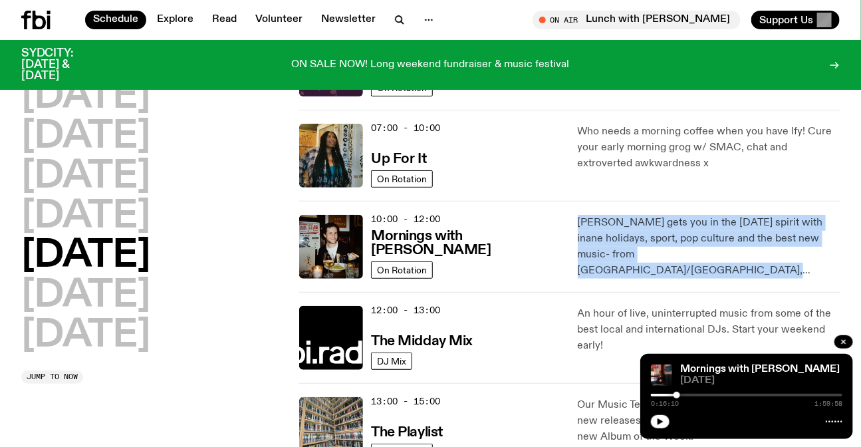
click at [721, 243] on p "[PERSON_NAME] gets you in the [DATE] spirit with inane holidays, sport, pop cul…" at bounding box center [709, 247] width 262 height 64
click at [764, 265] on div "[PERSON_NAME] gets you in the [DATE] spirit with inane holidays, sport, pop cul…" at bounding box center [709, 247] width 262 height 64
drag, startPoint x: 764, startPoint y: 265, endPoint x: 593, endPoint y: 229, distance: 174.8
click at [593, 229] on div "[PERSON_NAME] gets you in the [DATE] spirit with inane holidays, sport, pop cul…" at bounding box center [709, 247] width 262 height 64
click at [593, 229] on p "[PERSON_NAME] gets you in the [DATE] spirit with inane holidays, sport, pop cul…" at bounding box center [709, 247] width 262 height 64
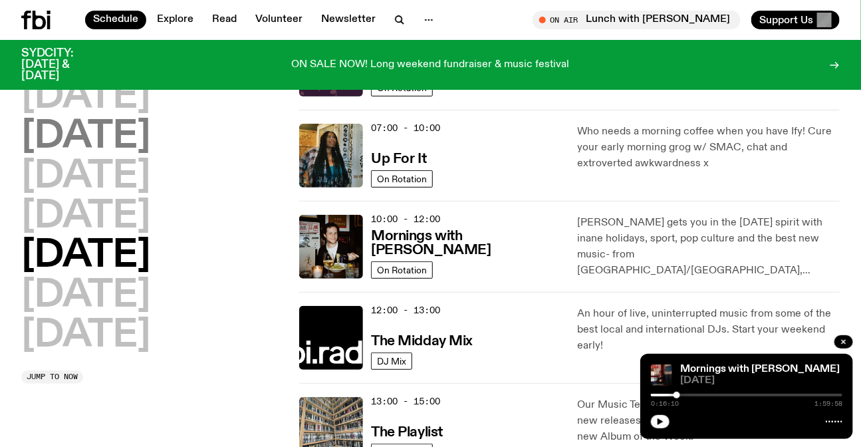
click at [119, 126] on h2 "[DATE]" at bounding box center [85, 136] width 129 height 37
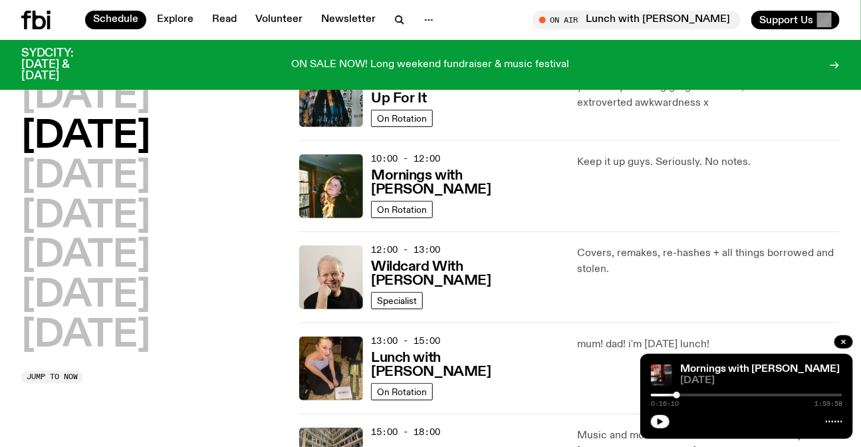
click at [210, 201] on div "[DATE] [DATE] [DATE] [DATE] [DATE] [DATE] [DATE]" at bounding box center [152, 216] width 262 height 276
click at [150, 180] on h2 "[DATE]" at bounding box center [85, 176] width 129 height 37
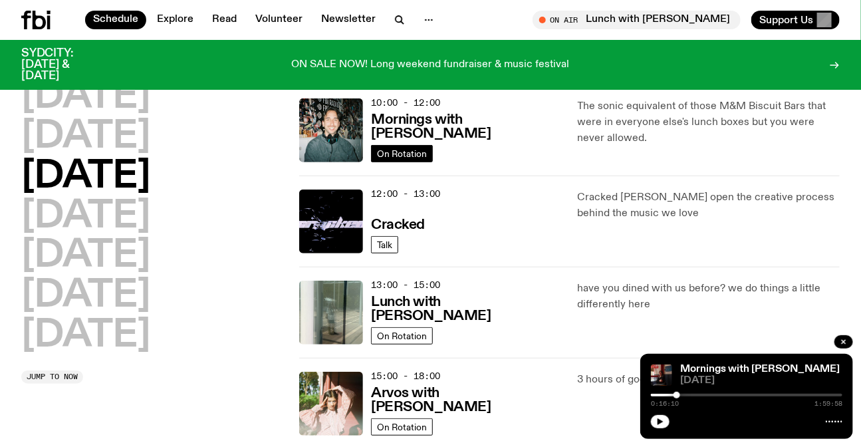
scroll to position [218, 0]
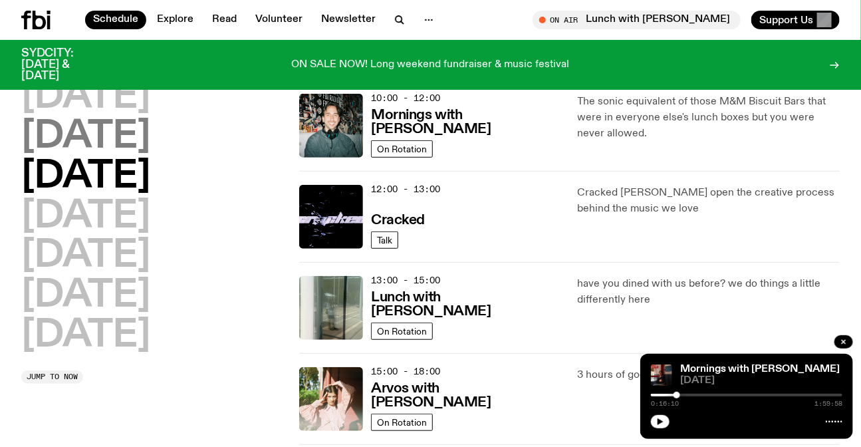
click at [98, 138] on h2 "[DATE]" at bounding box center [85, 136] width 129 height 37
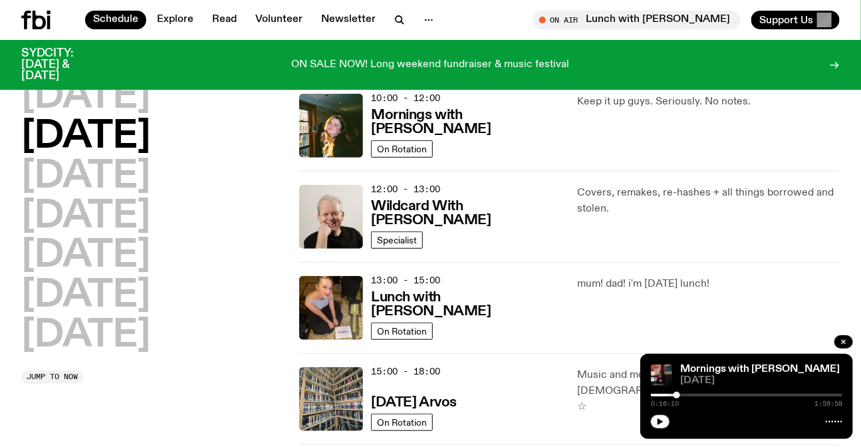
scroll to position [279, 0]
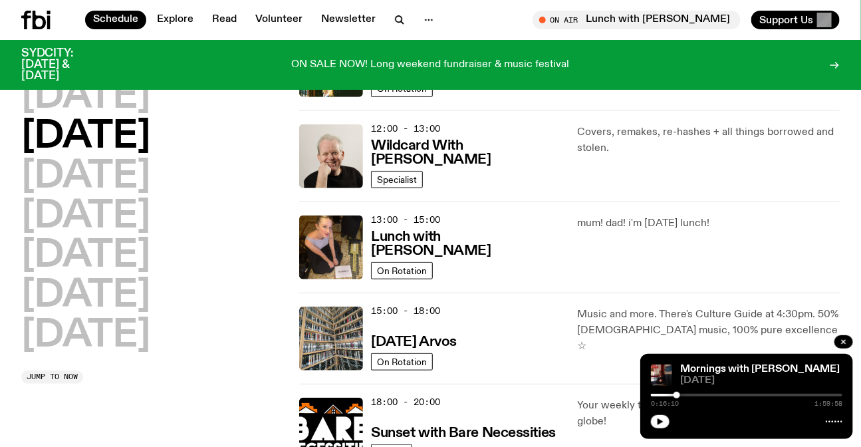
click at [616, 221] on p "mum! dad! i'm [DATE] lunch!" at bounding box center [709, 224] width 262 height 16
drag, startPoint x: 616, startPoint y: 221, endPoint x: 651, endPoint y: 203, distance: 39.9
click at [617, 221] on p "mum! dad! i'm [DATE] lunch!" at bounding box center [709, 224] width 262 height 16
click at [734, 204] on div "13:00 - 15:00 Lunch with [PERSON_NAME] On Rotation mum! dad! i'm [DATE] lunch!" at bounding box center [569, 247] width 541 height 91
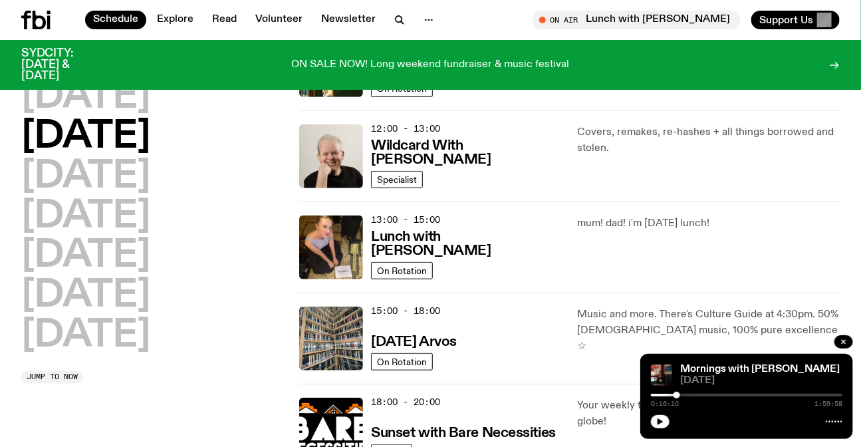
click at [690, 191] on div "12:00 - 13:00 Wildcard With [PERSON_NAME] Specialist Covers, remakes, re-hashes…" at bounding box center [569, 155] width 541 height 91
drag, startPoint x: 747, startPoint y: 242, endPoint x: 657, endPoint y: 231, distance: 90.4
click at [657, 231] on div "mum! dad! i'm [DATE] lunch!" at bounding box center [709, 248] width 262 height 64
click at [692, 231] on p "mum! dad! i'm [DATE] lunch!" at bounding box center [709, 224] width 262 height 16
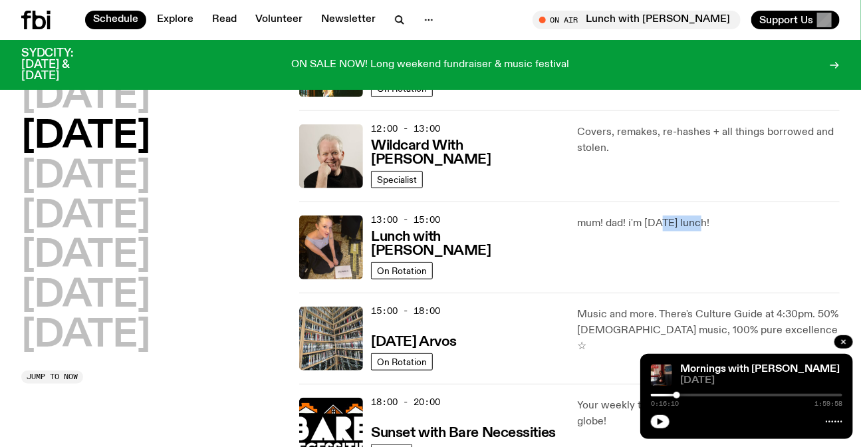
click at [692, 231] on p "mum! dad! i'm [DATE] lunch!" at bounding box center [709, 224] width 262 height 16
click at [611, 230] on p "mum! dad! i'm [DATE] lunch!" at bounding box center [709, 224] width 262 height 16
click at [150, 194] on h2 "[DATE]" at bounding box center [85, 176] width 129 height 37
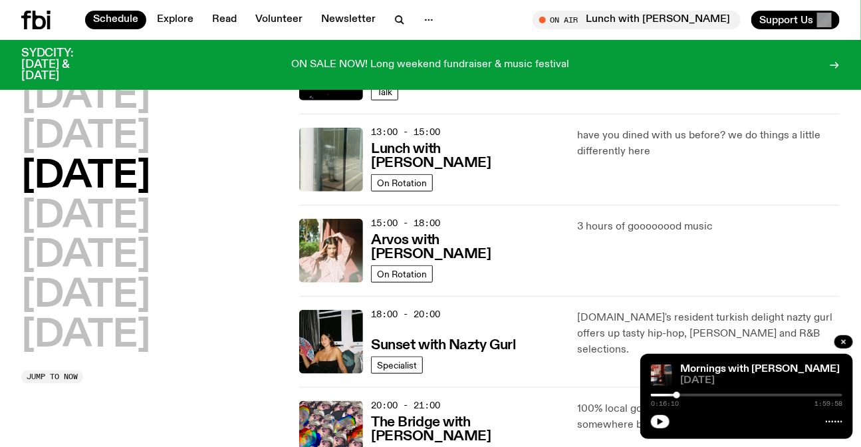
scroll to position [460, 0]
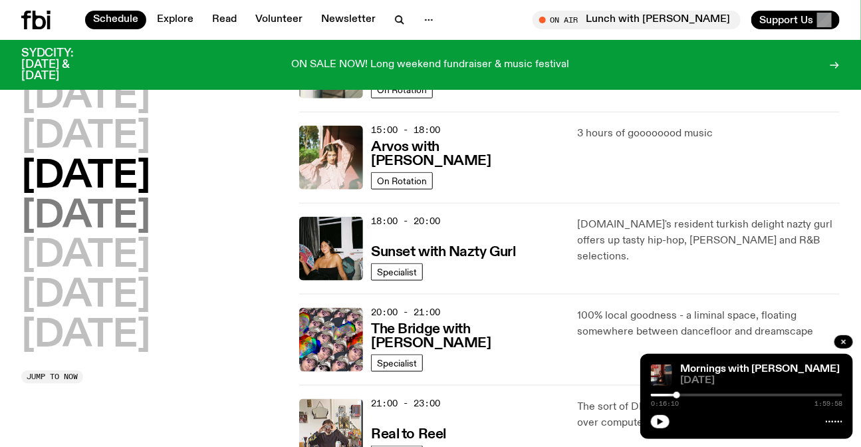
click at [147, 215] on h2 "[DATE]" at bounding box center [85, 216] width 129 height 37
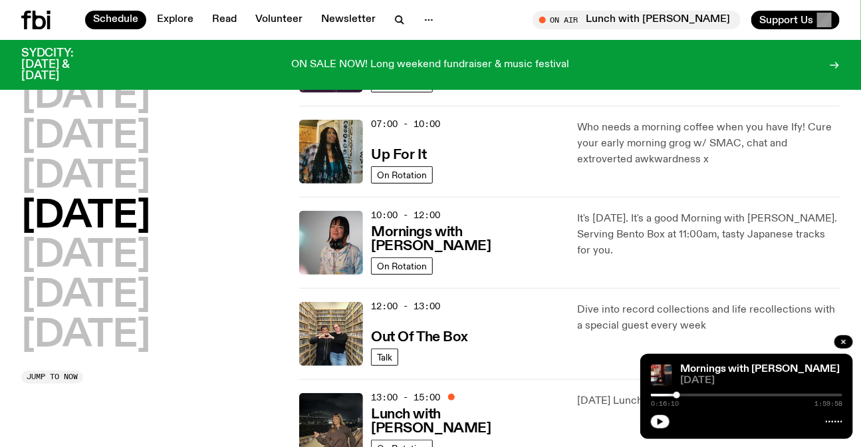
scroll to position [218, 0]
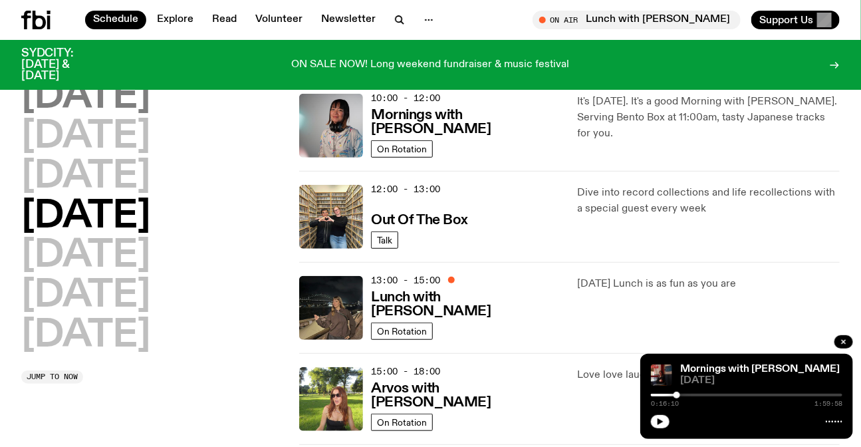
click at [150, 95] on h2 "[DATE]" at bounding box center [85, 96] width 129 height 37
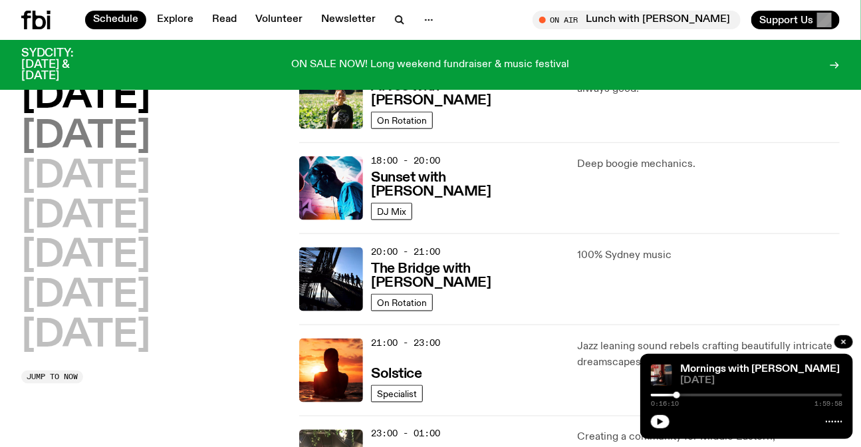
click at [149, 152] on h2 "[DATE]" at bounding box center [85, 136] width 129 height 37
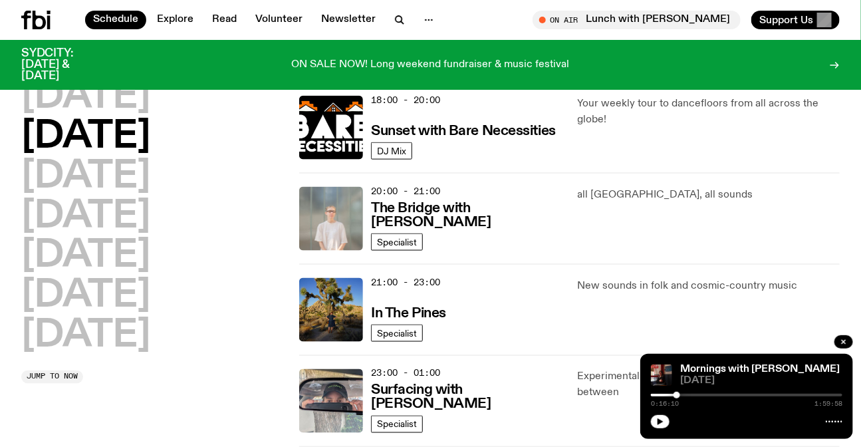
drag, startPoint x: 195, startPoint y: 174, endPoint x: 253, endPoint y: 174, distance: 58.5
click at [150, 174] on h2 "[DATE]" at bounding box center [85, 176] width 129 height 37
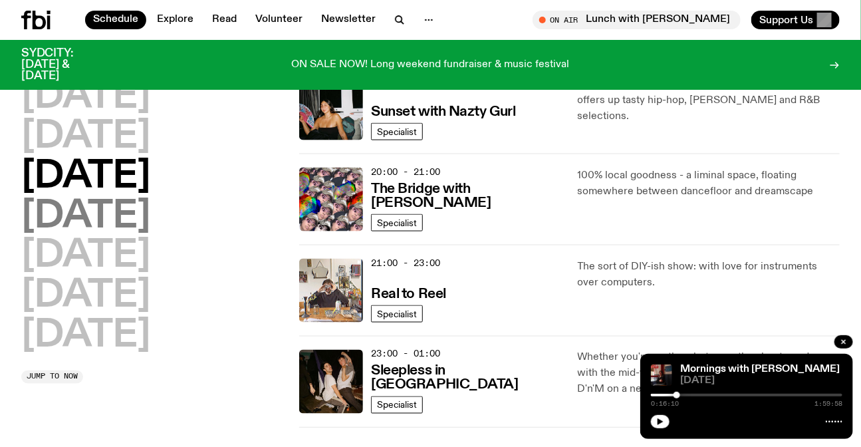
click at [150, 226] on h2 "[DATE]" at bounding box center [85, 216] width 129 height 37
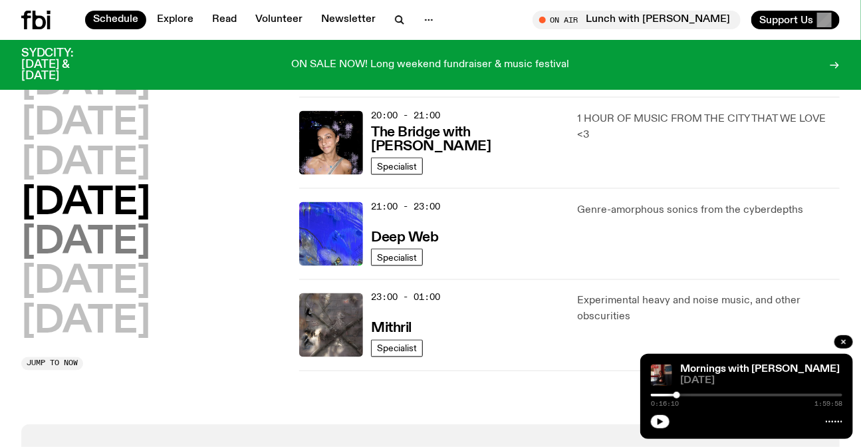
click at [80, 231] on h2 "[DATE]" at bounding box center [85, 242] width 129 height 37
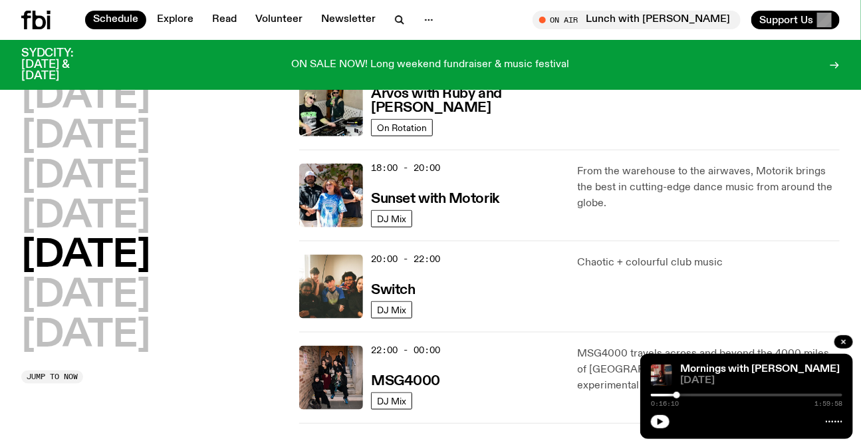
scroll to position [581, 0]
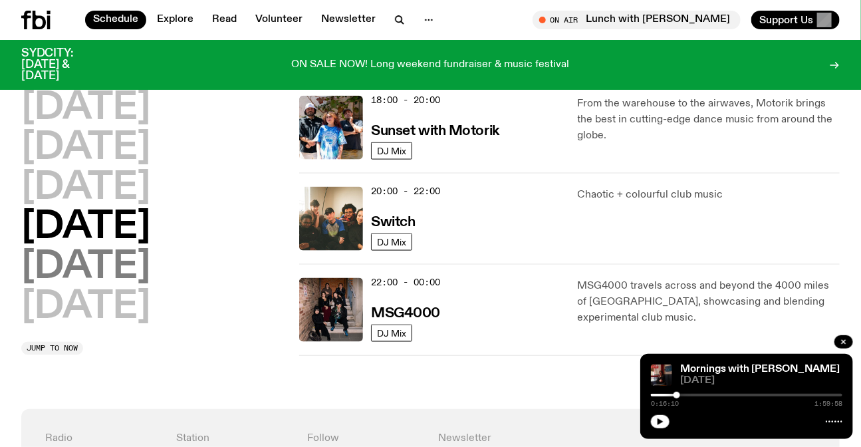
click at [100, 265] on h2 "[DATE]" at bounding box center [85, 267] width 129 height 37
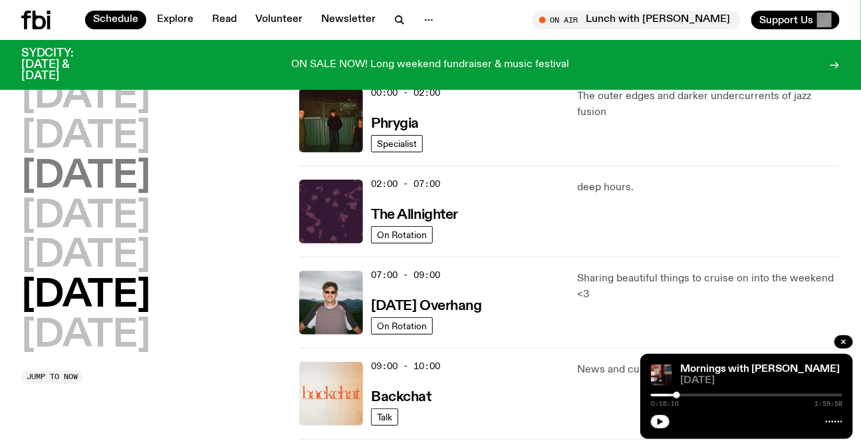
scroll to position [37, 0]
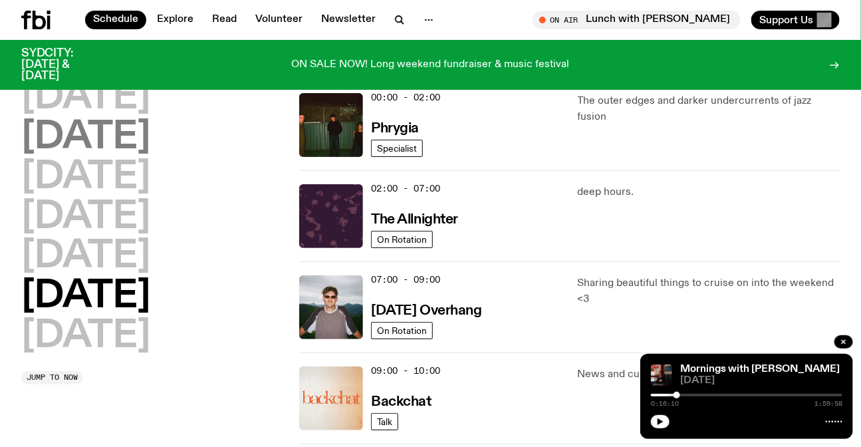
click at [127, 131] on h2 "[DATE]" at bounding box center [85, 137] width 129 height 37
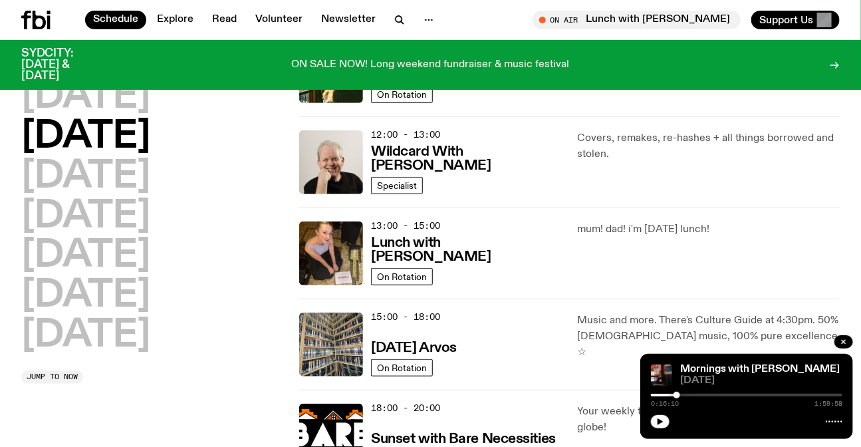
scroll to position [279, 0]
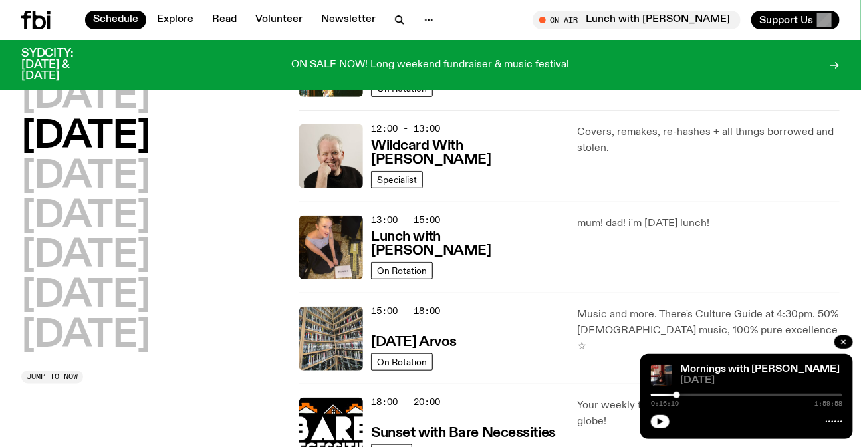
click at [631, 245] on div "mum! dad! i'm [DATE] lunch!" at bounding box center [709, 248] width 262 height 64
click at [721, 227] on p "mum! dad! i'm [DATE] lunch!" at bounding box center [709, 224] width 262 height 16
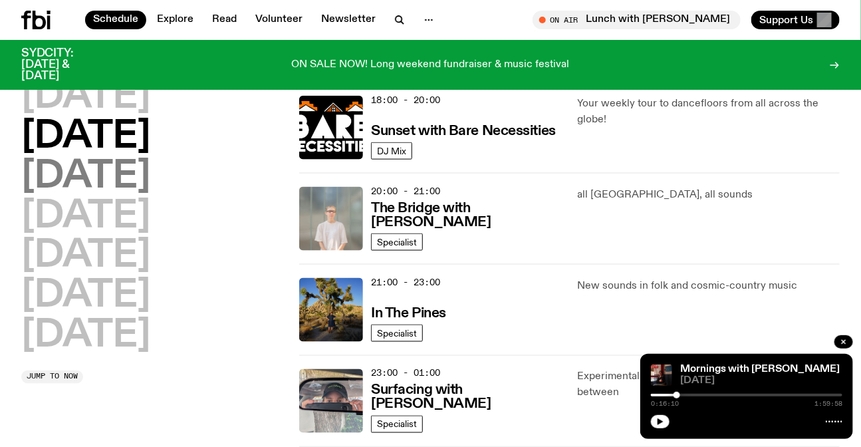
click at [130, 186] on h2 "[DATE]" at bounding box center [85, 176] width 129 height 37
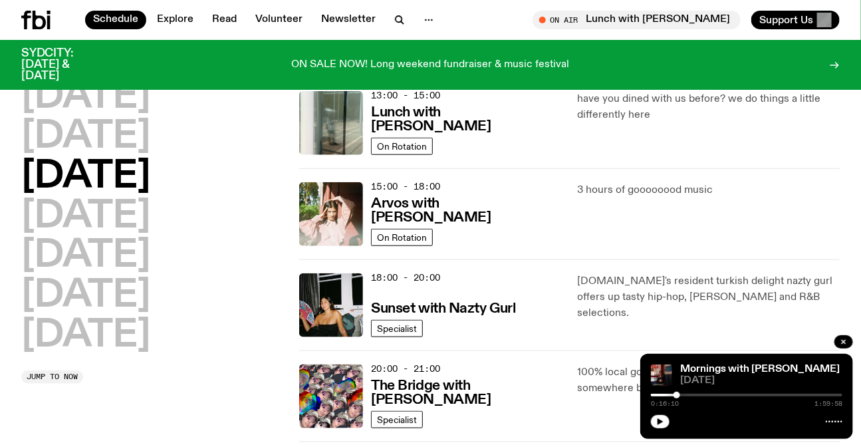
scroll to position [460, 0]
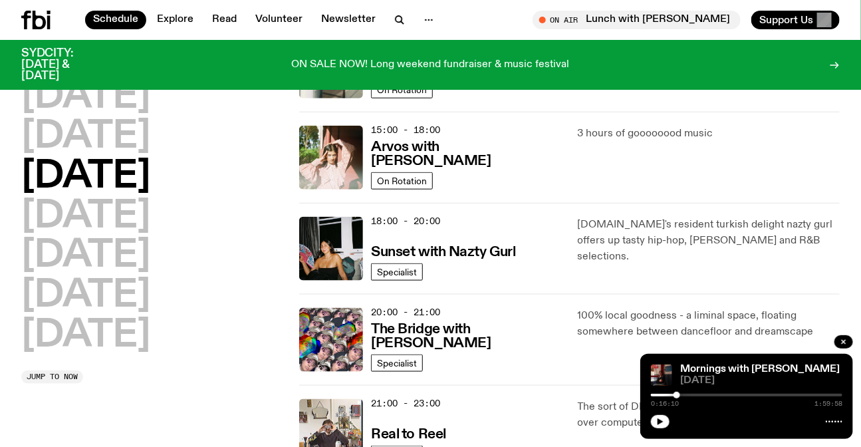
click at [621, 217] on p "[DOMAIN_NAME]'s resident turkish delight nazty gurl offers up tasty hip-hop, [P…" at bounding box center [709, 241] width 262 height 48
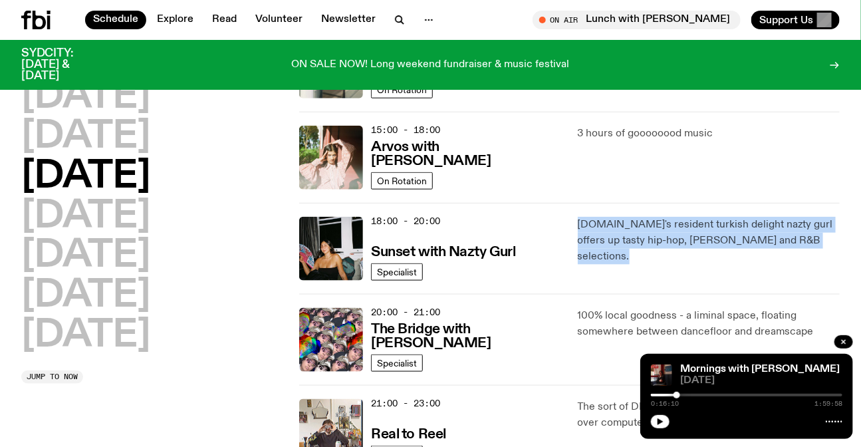
click at [621, 217] on p "[DOMAIN_NAME]'s resident turkish delight nazty gurl offers up tasty hip-hop, [P…" at bounding box center [709, 241] width 262 height 48
click at [730, 235] on p "[DOMAIN_NAME]'s resident turkish delight nazty gurl offers up tasty hip-hop, [P…" at bounding box center [709, 241] width 262 height 48
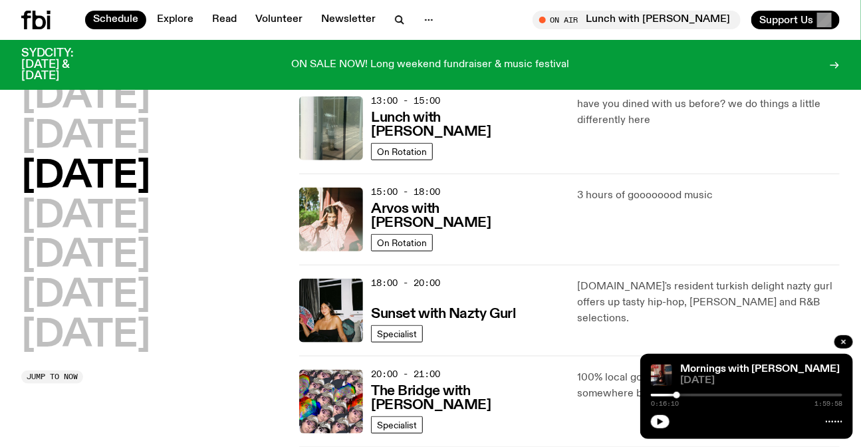
scroll to position [339, 0]
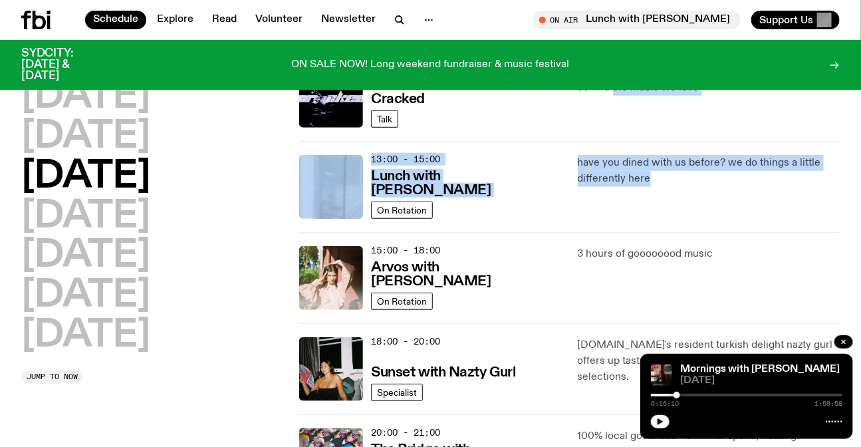
drag, startPoint x: 599, startPoint y: 108, endPoint x: 684, endPoint y: 219, distance: 139.4
click at [684, 219] on div "01:00 - 07:00 The Allnighter On Rotation deep hours. 07:00 - 10:00 Up For It On…" at bounding box center [569, 233] width 541 height 912
click at [677, 217] on div "have you dined with us before? we do things a little differently here" at bounding box center [709, 187] width 262 height 64
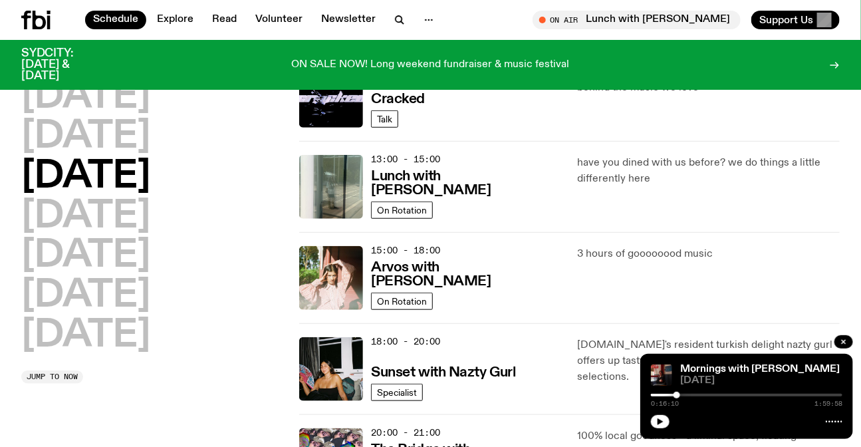
click at [677, 217] on div "have you dined with us before? we do things a little differently here" at bounding box center [709, 187] width 262 height 64
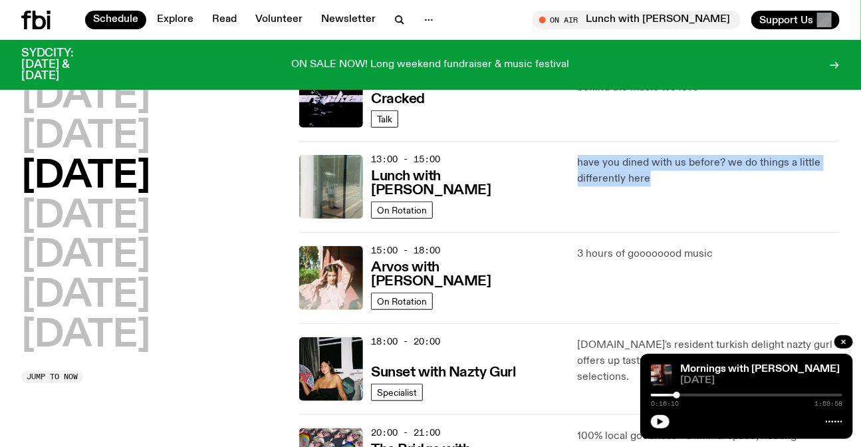
click at [677, 217] on div "have you dined with us before? we do things a little differently here" at bounding box center [709, 187] width 262 height 64
click at [606, 175] on p "have you dined with us before? we do things a little differently here" at bounding box center [709, 171] width 262 height 32
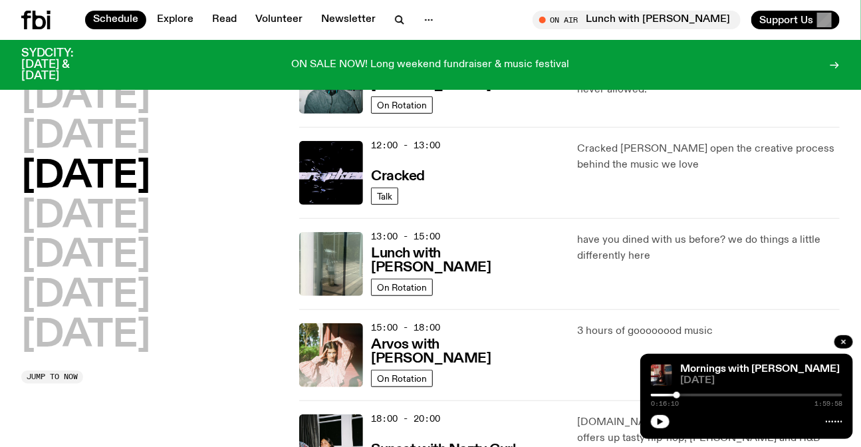
scroll to position [97, 0]
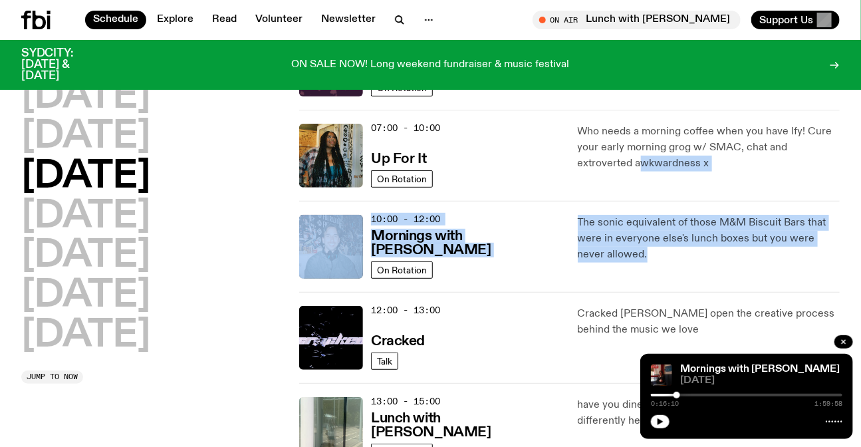
click at [658, 271] on div "The sonic equivalent of those M&M Biscuit Bars that were in everyone else's lun…" at bounding box center [709, 247] width 262 height 64
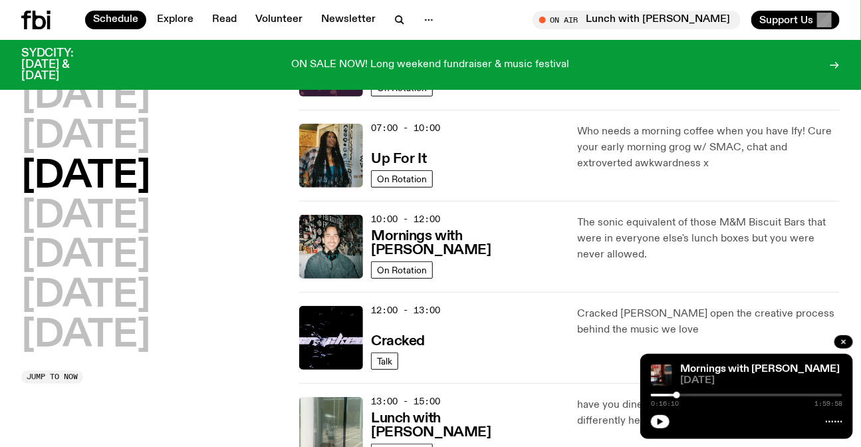
click at [658, 271] on div "The sonic equivalent of those M&M Biscuit Bars that were in everyone else's lun…" at bounding box center [709, 247] width 262 height 64
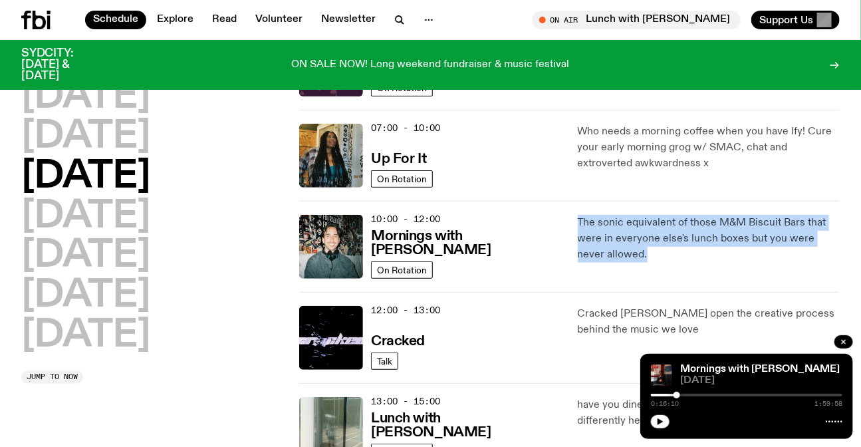
click at [658, 271] on div "The sonic equivalent of those M&M Biscuit Bars that were in everyone else's lun…" at bounding box center [709, 247] width 262 height 64
click at [680, 263] on div "The sonic equivalent of those M&M Biscuit Bars that were in everyone else's lun…" at bounding box center [709, 247] width 262 height 64
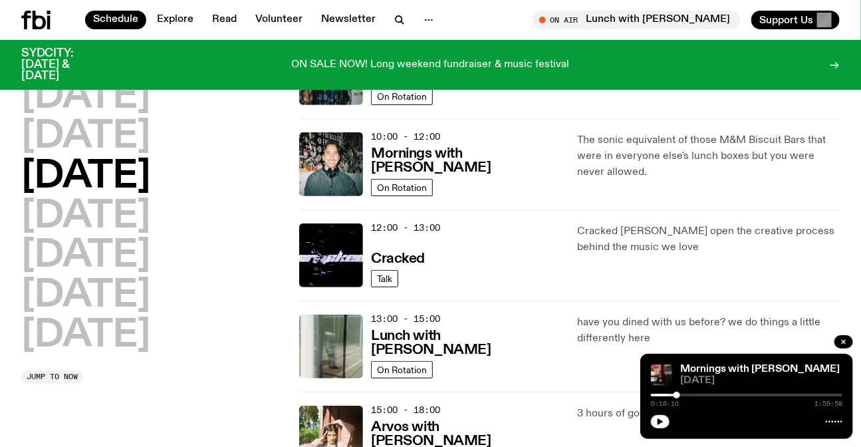
scroll to position [460, 0]
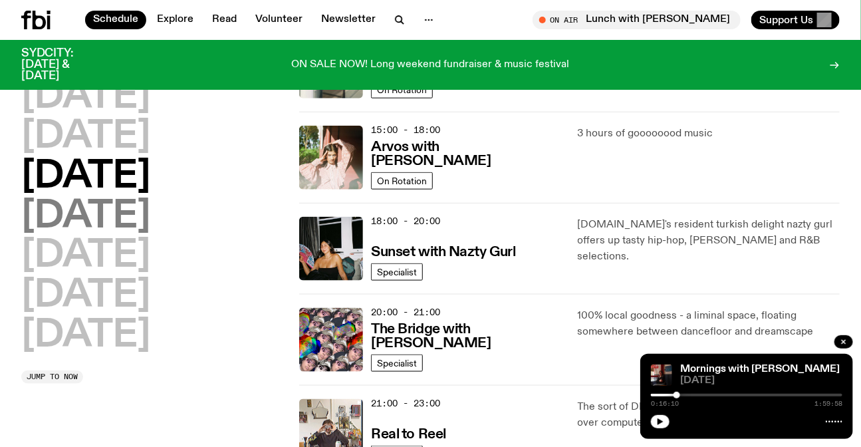
click at [130, 210] on h2 "[DATE]" at bounding box center [85, 216] width 129 height 37
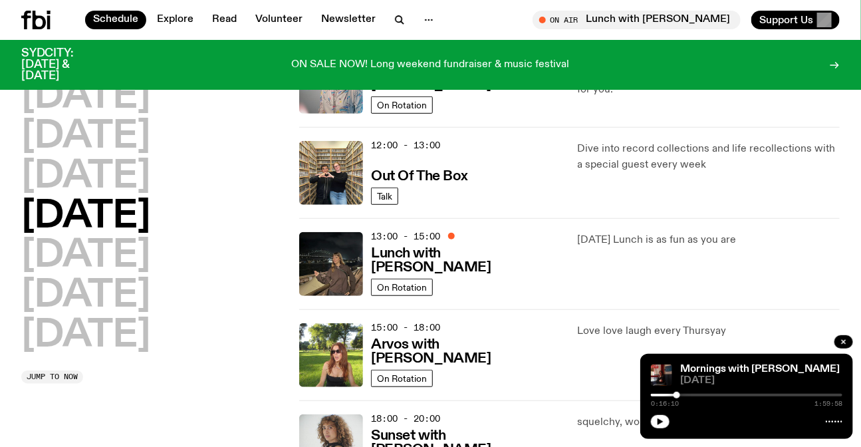
scroll to position [279, 0]
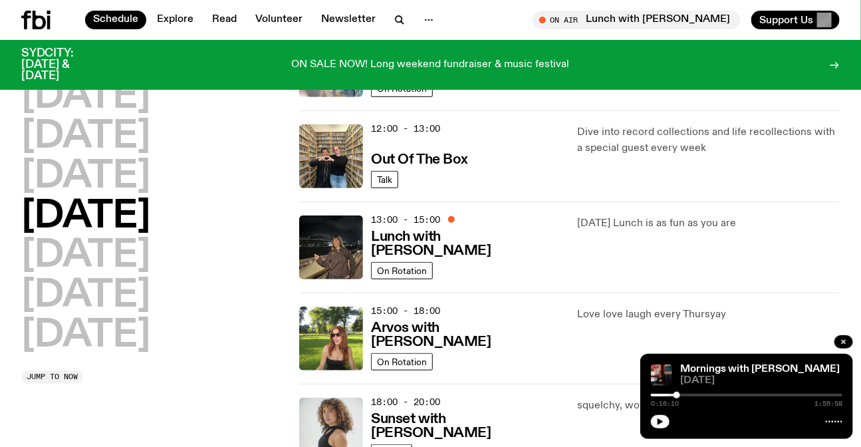
click at [637, 193] on div "12:00 - 13:00 Out Of The Box Talk Dive into record collections and life recolle…" at bounding box center [569, 155] width 541 height 91
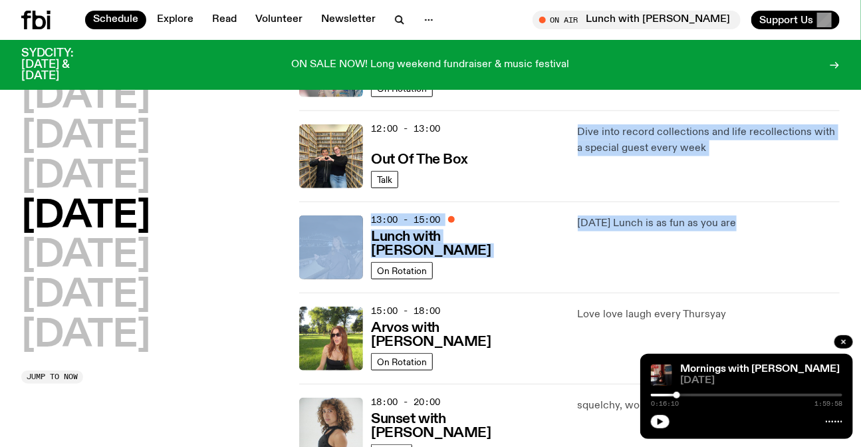
drag, startPoint x: 637, startPoint y: 193, endPoint x: 686, endPoint y: 239, distance: 68.2
click at [686, 239] on div "01:00 - 07:00 The Allnighter On Rotation deep hours. 07:00 - 10:00 Up For It On…" at bounding box center [569, 293] width 541 height 912
click at [686, 239] on div "[DATE] Lunch is as fun as you are" at bounding box center [709, 248] width 262 height 64
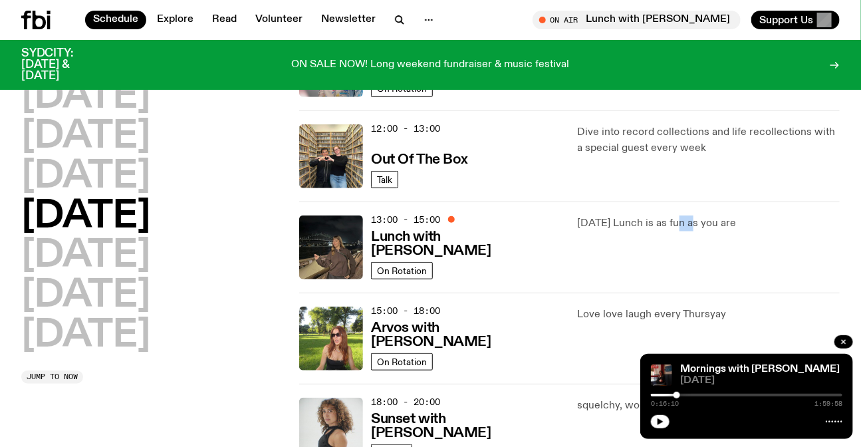
click at [687, 241] on div "[DATE] Lunch is as fun as you are" at bounding box center [709, 248] width 262 height 64
click at [815, 251] on div "[DATE] Lunch is as fun as you are" at bounding box center [709, 248] width 262 height 64
drag, startPoint x: 795, startPoint y: 249, endPoint x: 580, endPoint y: 219, distance: 217.6
click at [580, 219] on div "[DATE] Lunch is as fun as you are" at bounding box center [709, 248] width 262 height 64
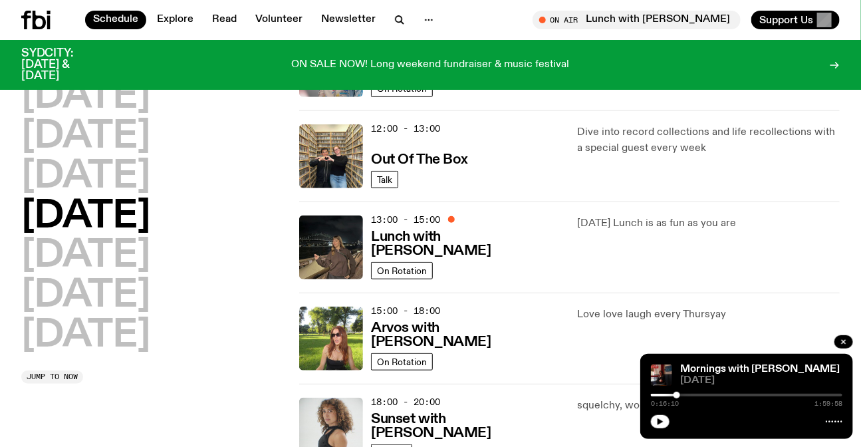
click at [580, 219] on p "[DATE] Lunch is as fun as you are" at bounding box center [709, 224] width 262 height 16
click at [104, 307] on h2 "[DATE]" at bounding box center [85, 295] width 129 height 37
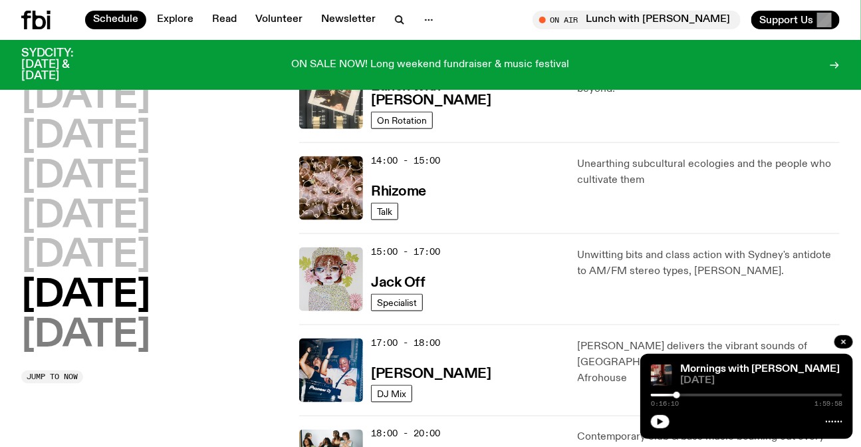
click at [150, 337] on h2 "[DATE]" at bounding box center [85, 335] width 129 height 37
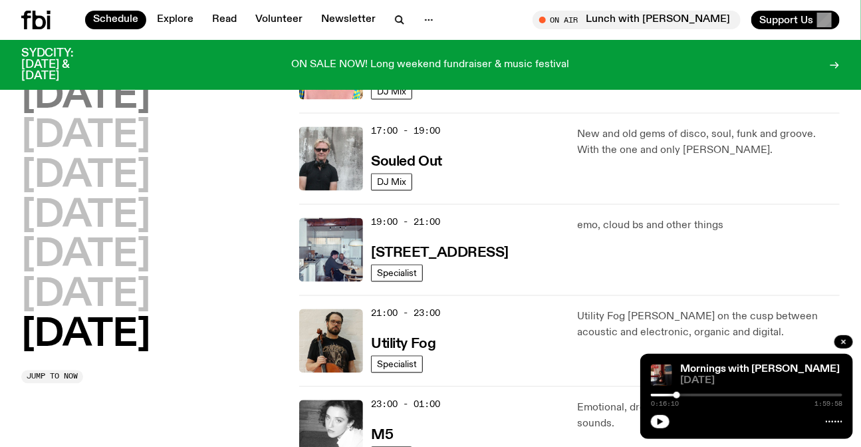
click at [62, 91] on h2 "[DATE]" at bounding box center [85, 96] width 129 height 37
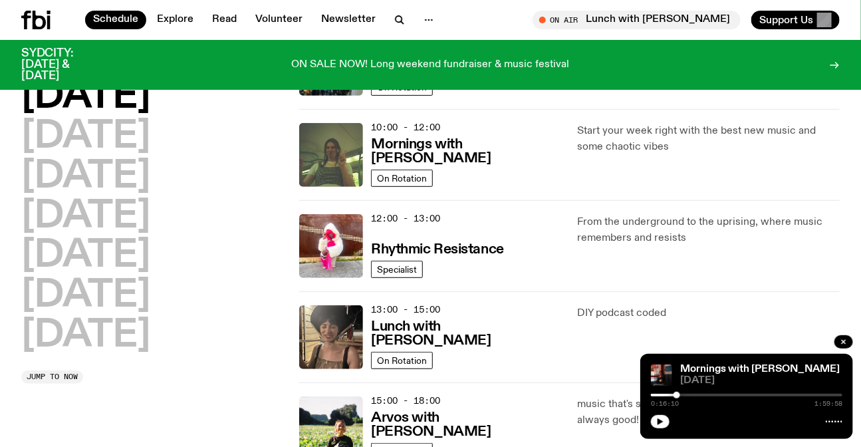
scroll to position [0, 0]
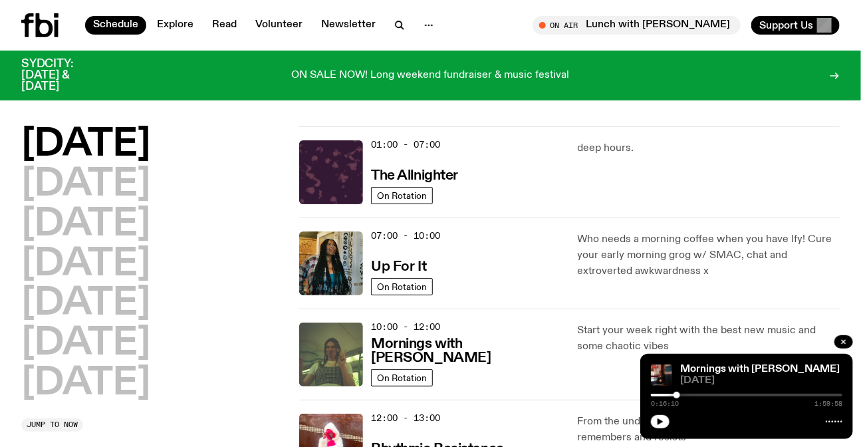
click at [41, 29] on icon at bounding box center [39, 25] width 37 height 24
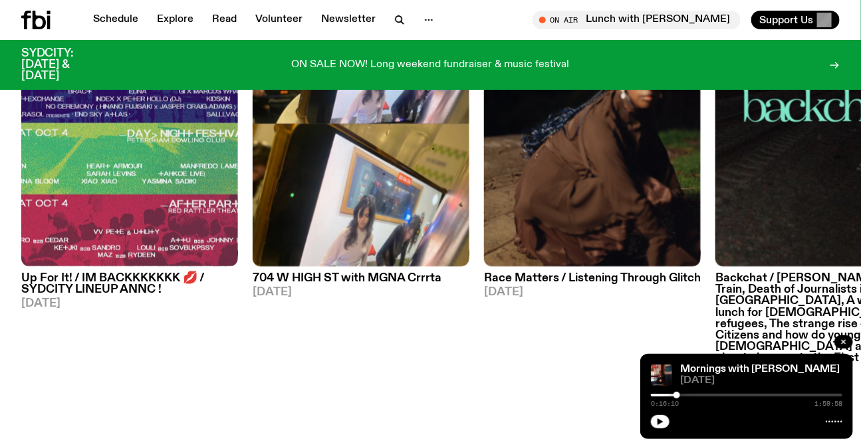
scroll to position [594, 0]
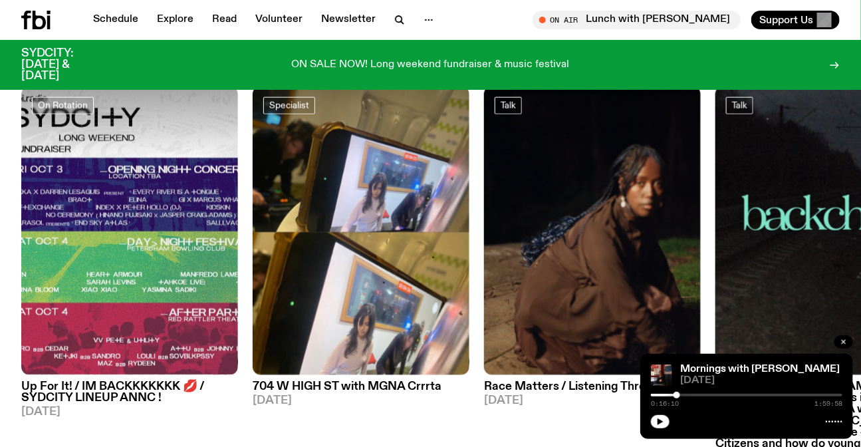
click at [843, 345] on icon "button" at bounding box center [844, 342] width 8 height 8
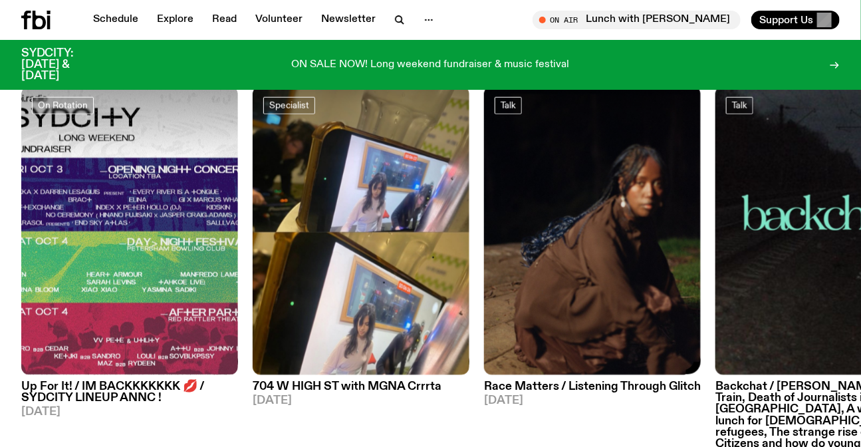
drag, startPoint x: 592, startPoint y: 325, endPoint x: 283, endPoint y: 310, distance: 309.0
click at [716, 311] on img at bounding box center [824, 230] width 217 height 289
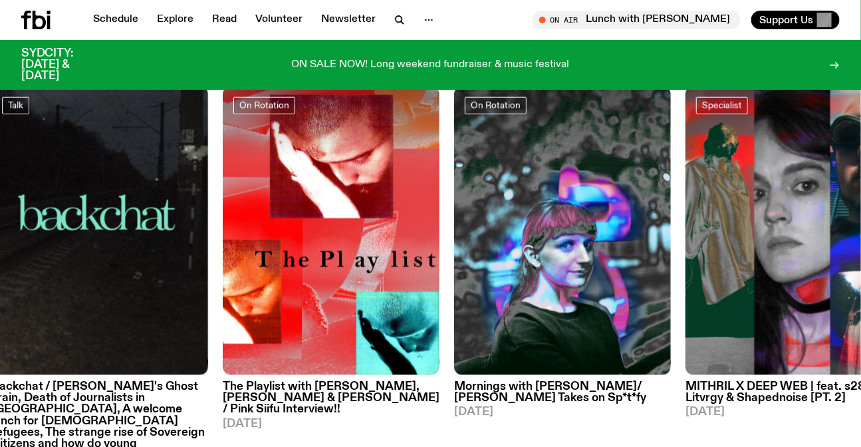
drag, startPoint x: 660, startPoint y: 337, endPoint x: 316, endPoint y: 320, distance: 344.3
click at [454, 324] on img at bounding box center [562, 230] width 217 height 289
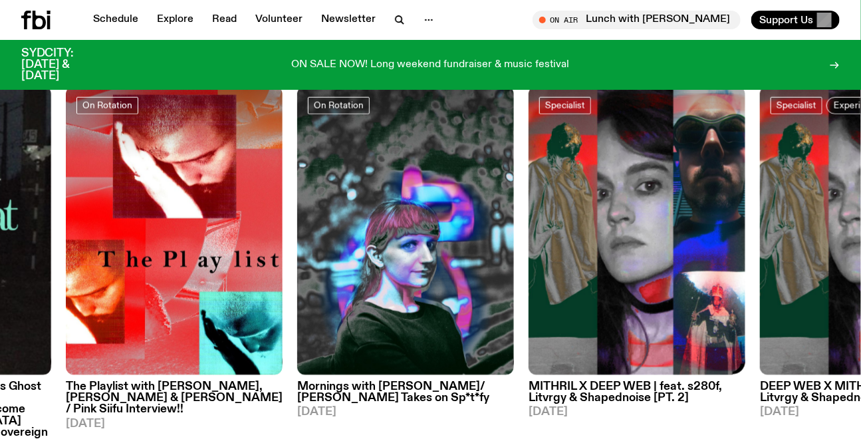
drag, startPoint x: 510, startPoint y: 288, endPoint x: 827, endPoint y: 292, distance: 317.3
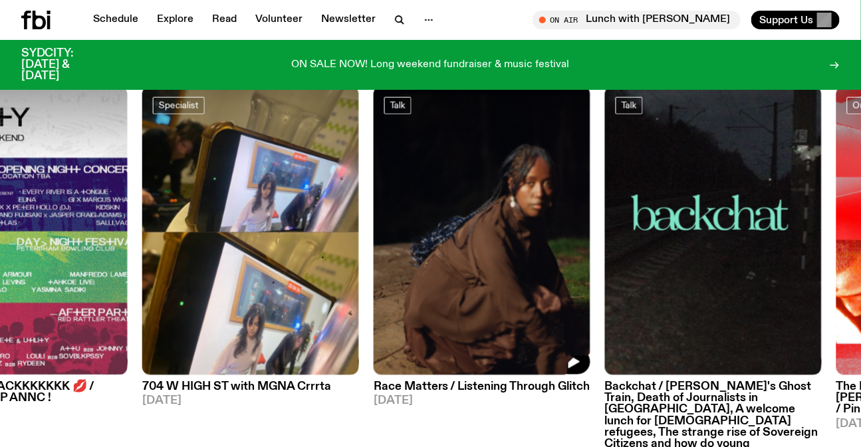
drag, startPoint x: 462, startPoint y: 285, endPoint x: 692, endPoint y: 319, distance: 231.9
click at [591, 312] on img at bounding box center [482, 230] width 217 height 289
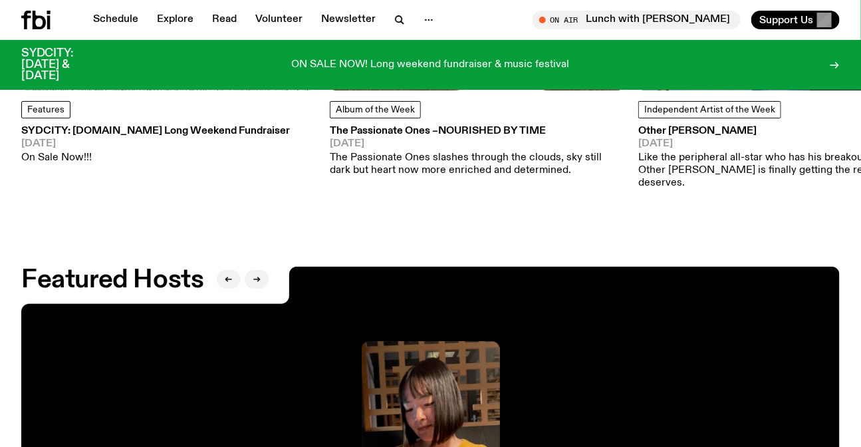
scroll to position [2468, 0]
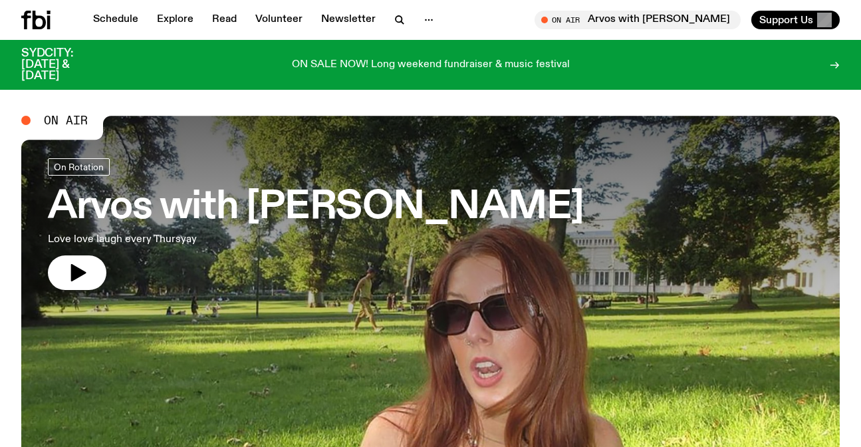
scroll to position [594, 0]
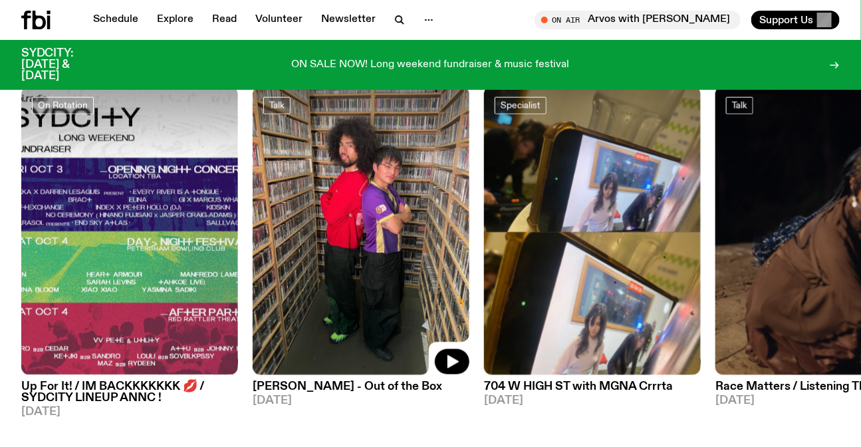
click at [392, 277] on img at bounding box center [361, 230] width 217 height 289
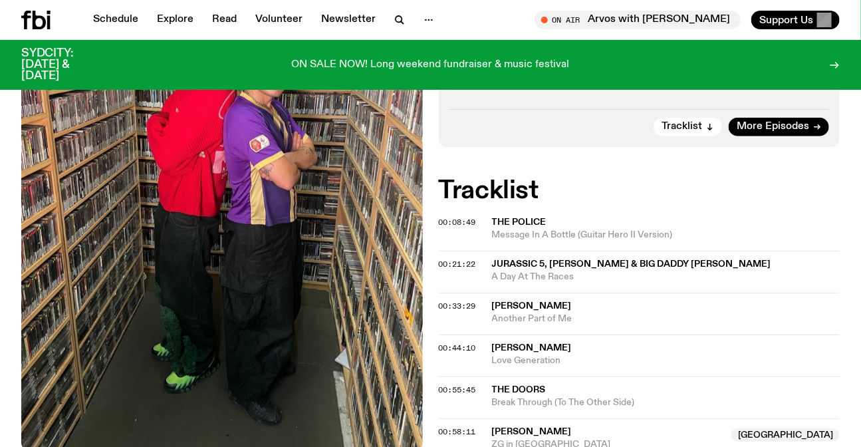
scroll to position [475, 0]
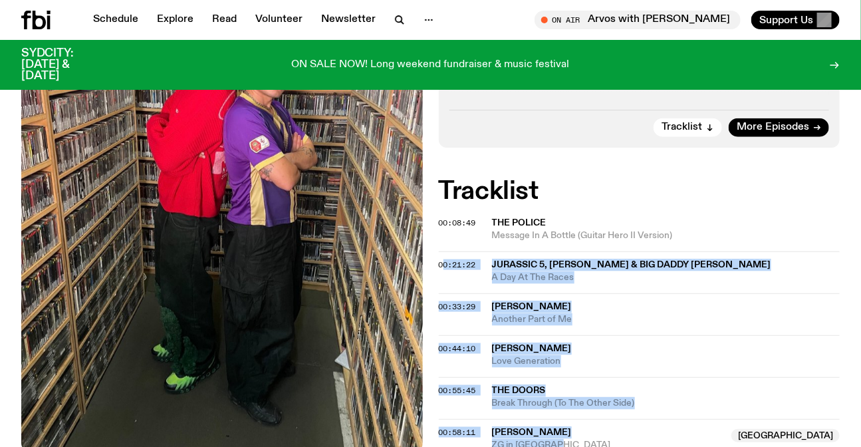
drag, startPoint x: 563, startPoint y: 405, endPoint x: 442, endPoint y: 182, distance: 253.9
click at [442, 182] on div "Aired on 04.09.25 , 12:00pm Talk We have a very special guest on the show today…" at bounding box center [430, 179] width 861 height 674
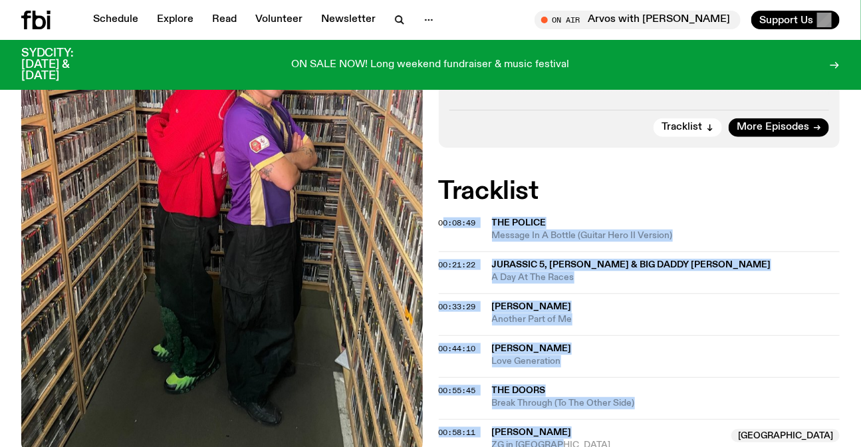
click at [550, 427] on div "Aired on 04.09.25 , 12:00pm Talk We have a very special guest on the show today…" at bounding box center [430, 179] width 861 height 674
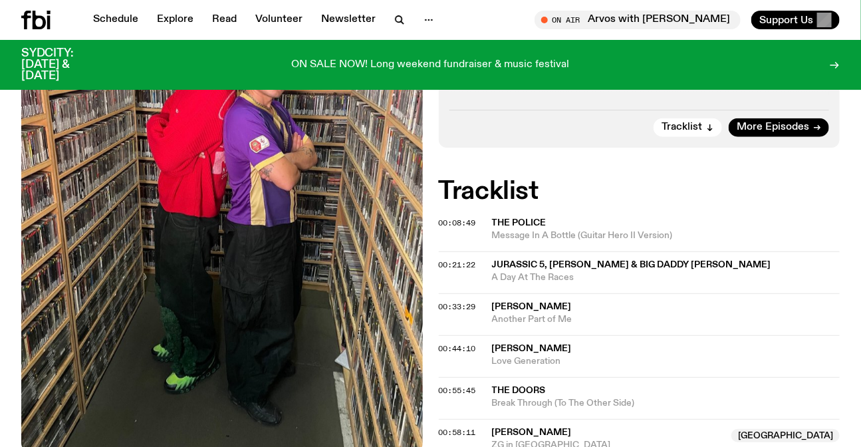
click at [536, 439] on span "ZG in Da House" at bounding box center [608, 445] width 232 height 13
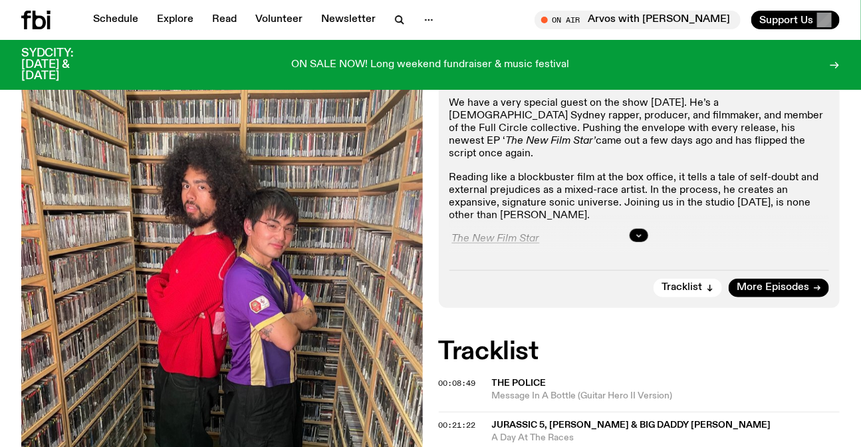
scroll to position [293, 0]
